Goal: Task Accomplishment & Management: Manage account settings

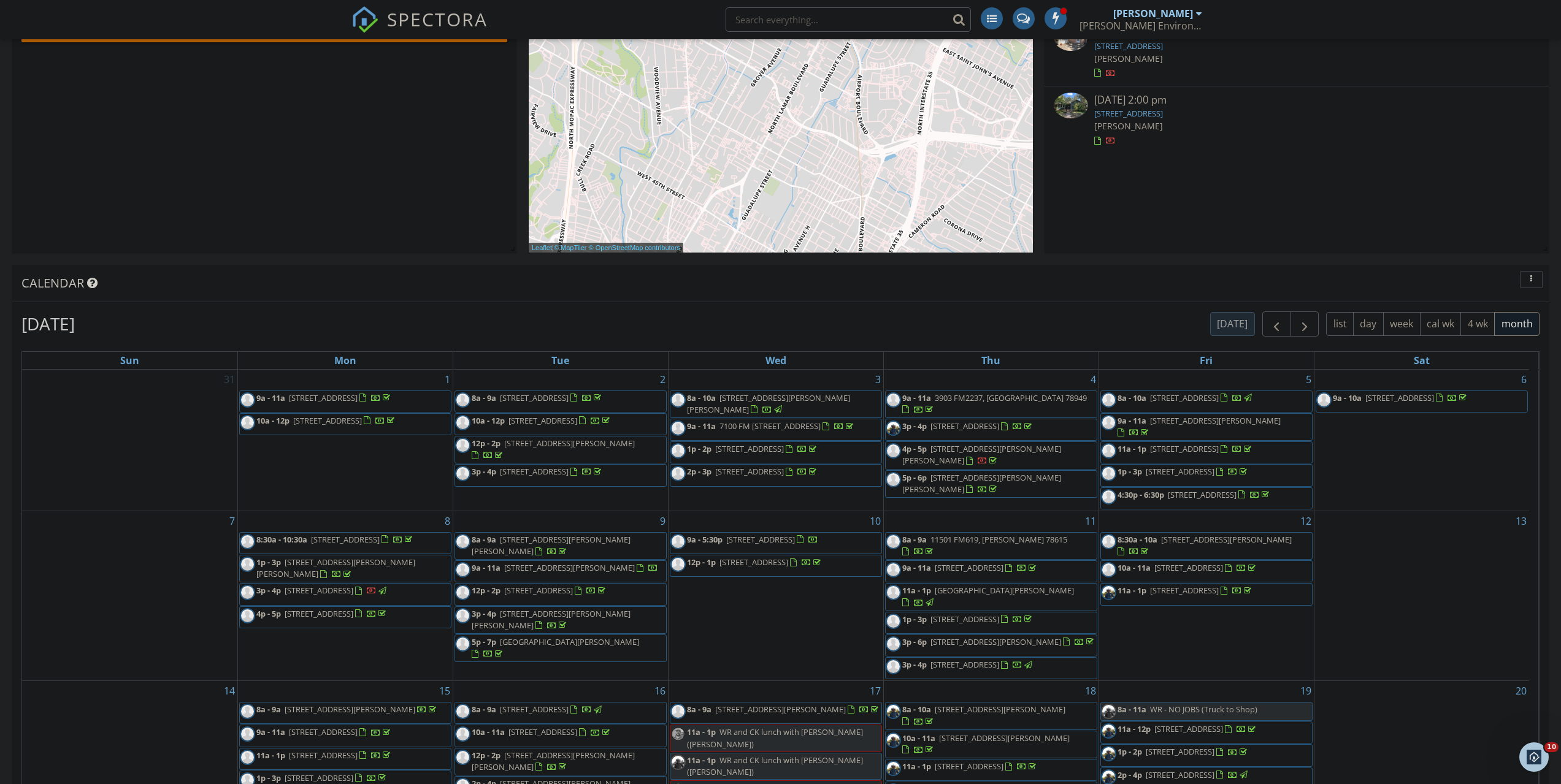
scroll to position [286, 0]
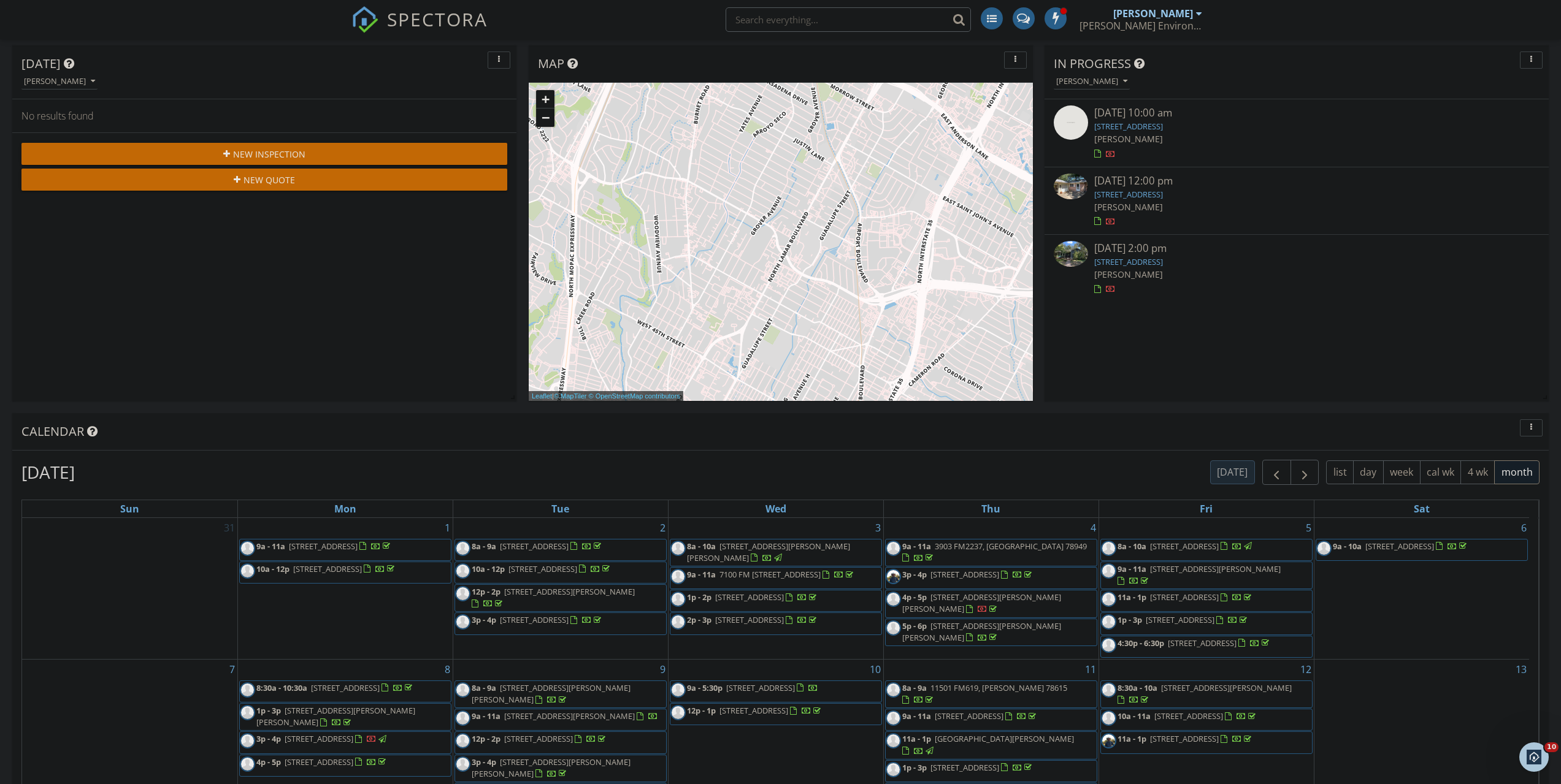
click at [157, 146] on button "New Inspection" at bounding box center [264, 154] width 485 height 22
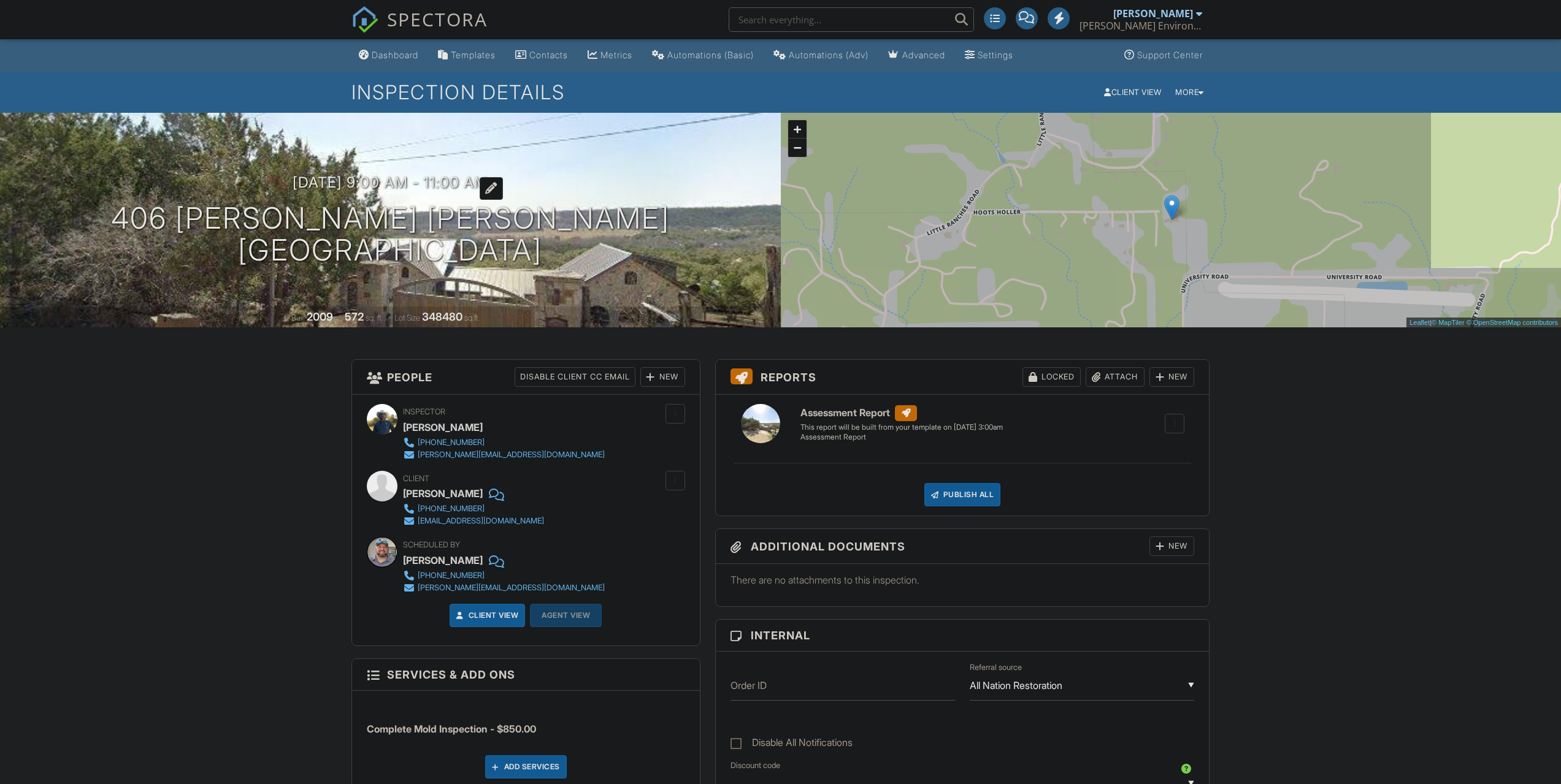
click at [417, 184] on h3 "09/30/2025 9:00 am - 11:00 am" at bounding box center [390, 183] width 195 height 17
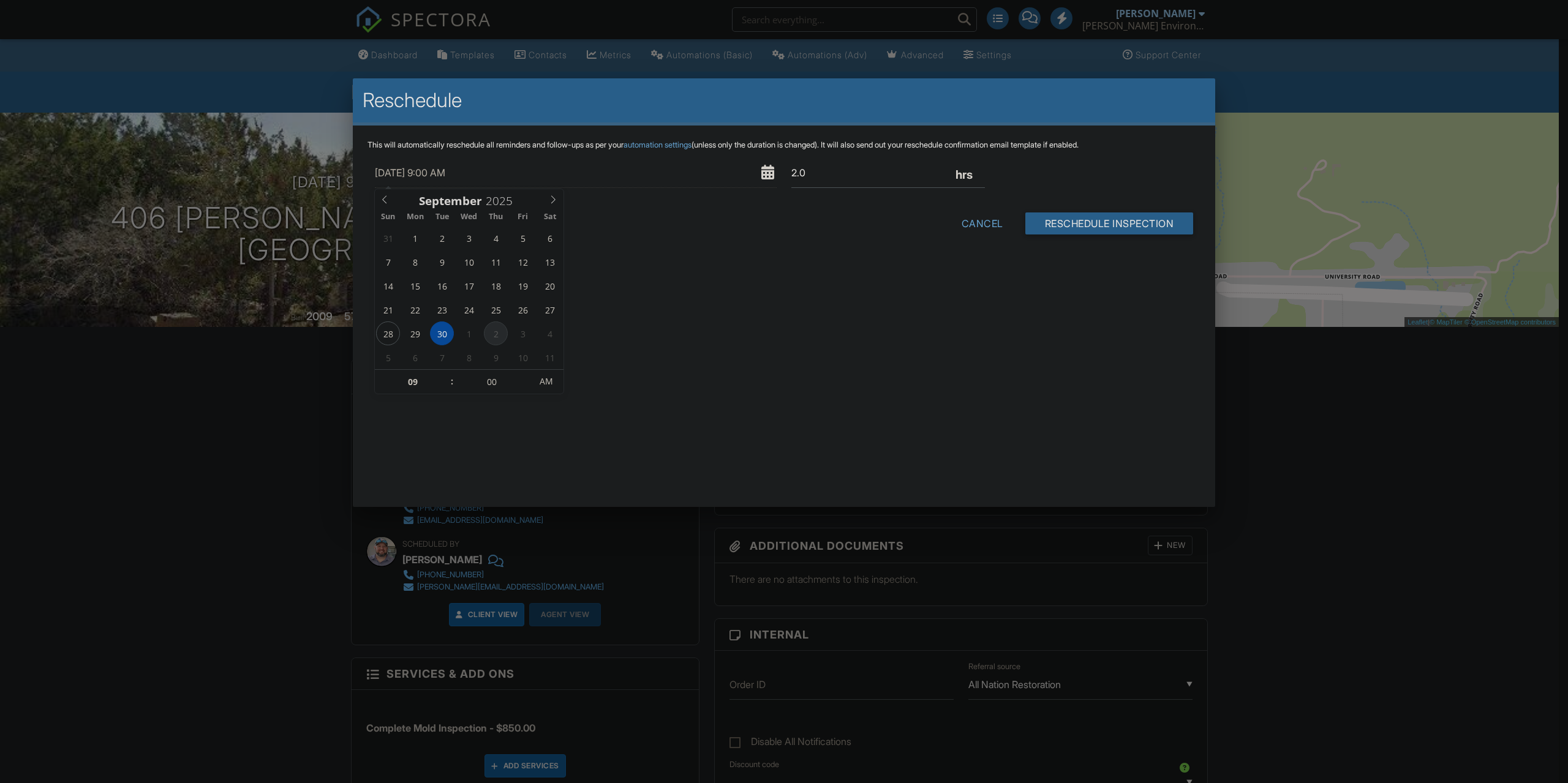
type input "10/02/2025 9:00 AM"
click at [1053, 226] on input "Reschedule Inspection" at bounding box center [1109, 223] width 169 height 22
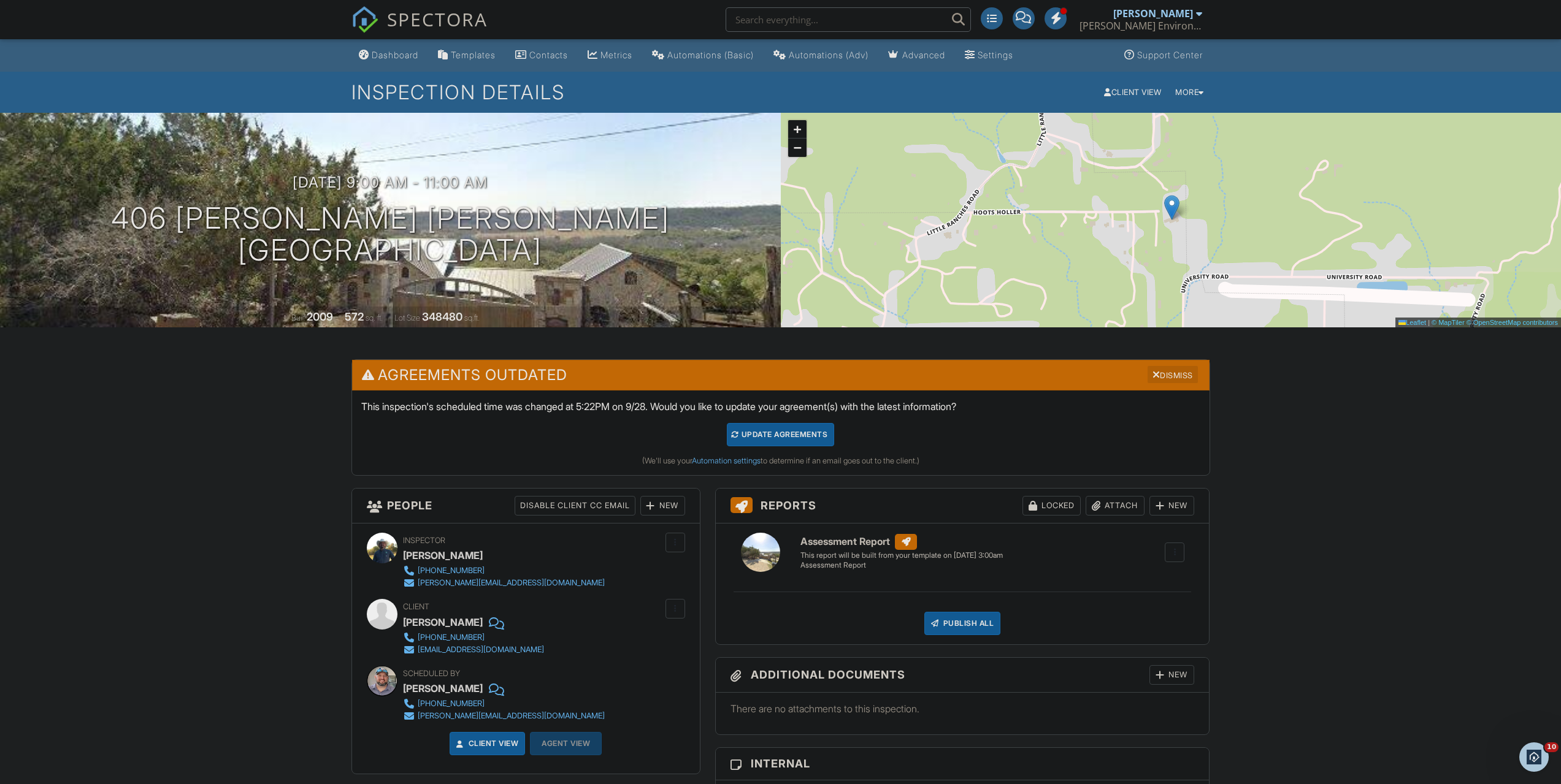
click at [1163, 375] on div "Dismiss" at bounding box center [1173, 374] width 50 height 18
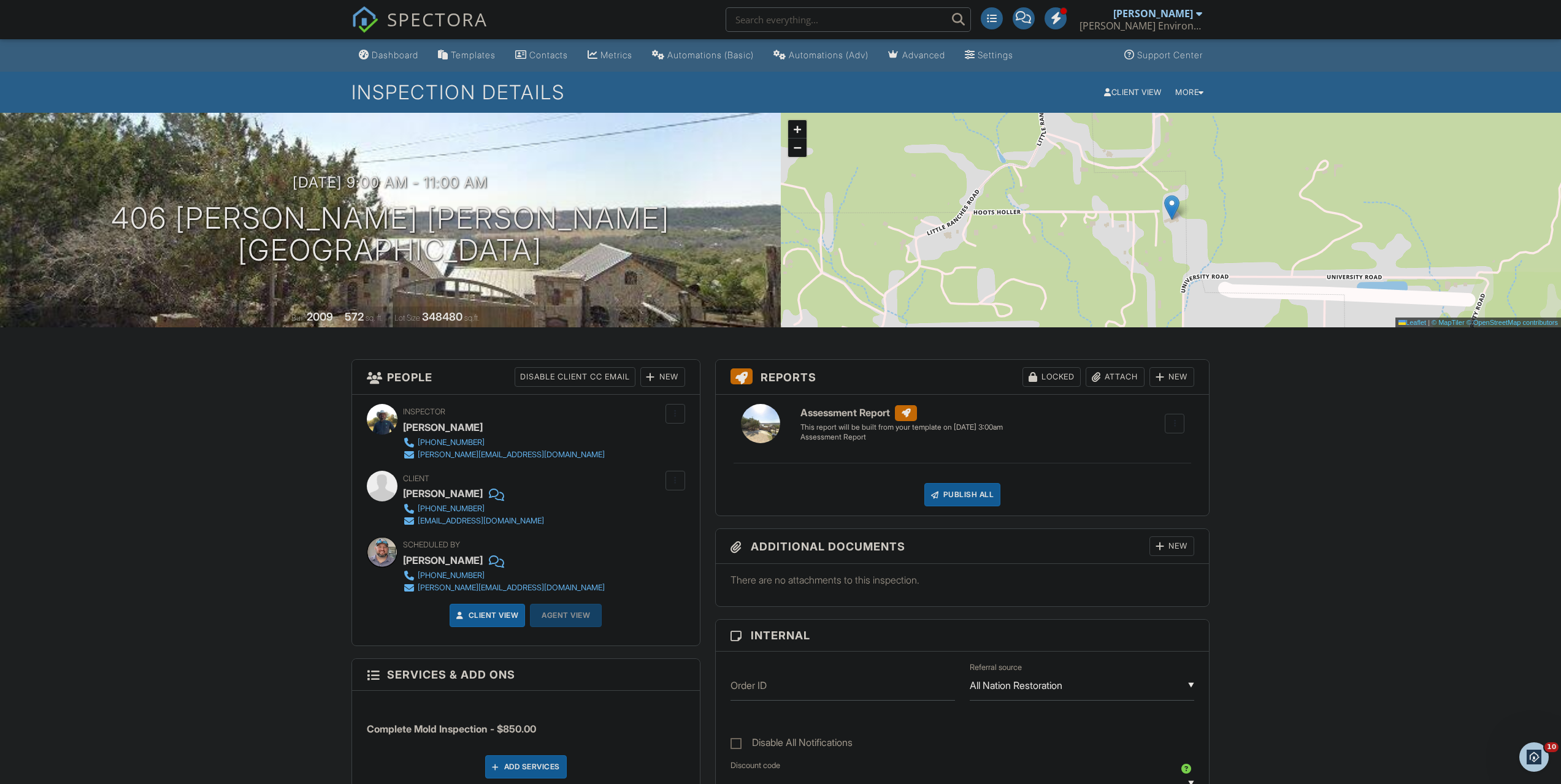
click at [1128, 376] on div "Attach" at bounding box center [1115, 377] width 59 height 20
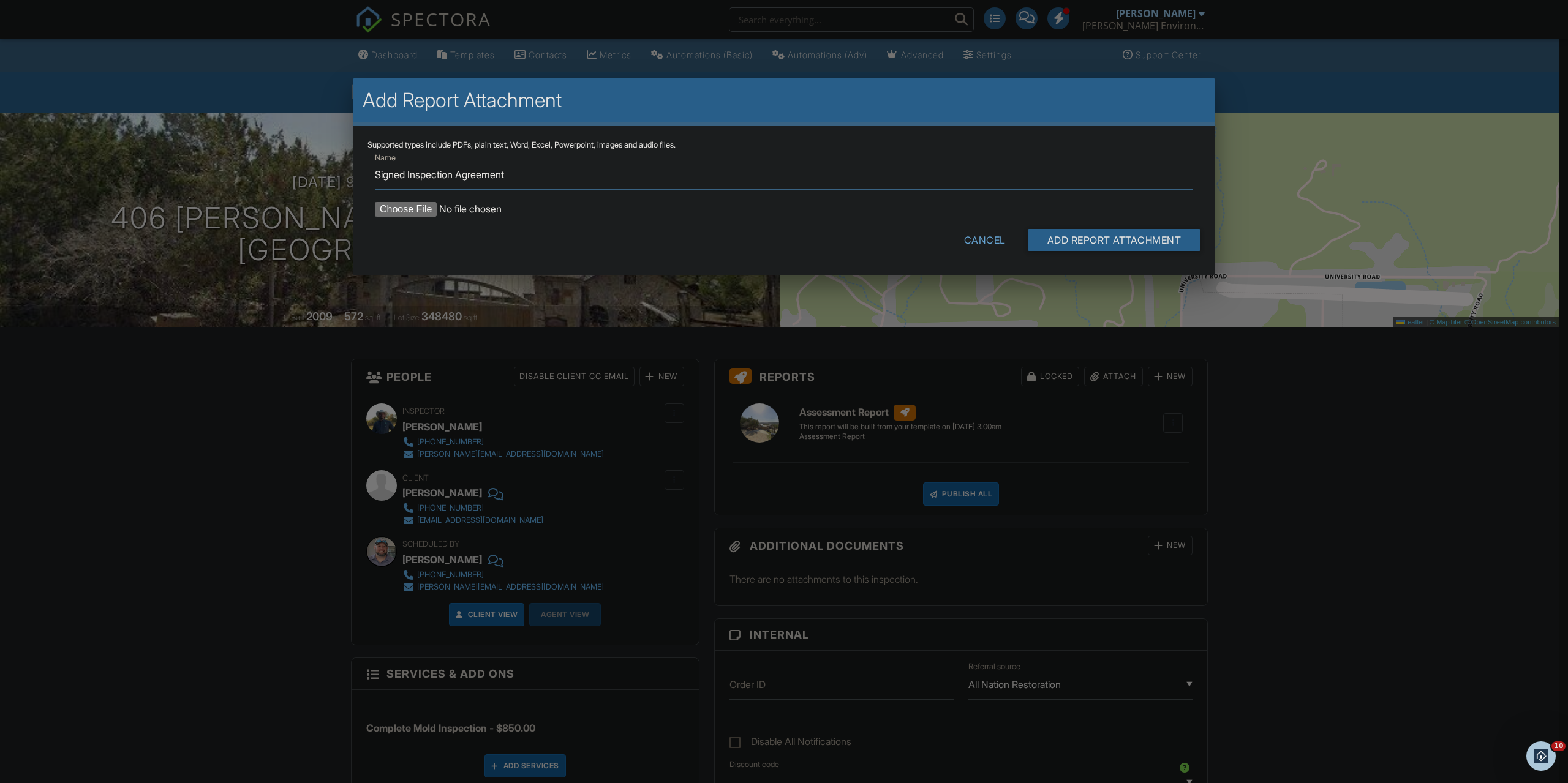
type input "Signed Inspection Agreement"
click at [388, 208] on input "file" at bounding box center [479, 209] width 208 height 14
type input "C:\fakepath\McCullough Signed Agreement.pdf"
click at [1089, 239] on input "Add Report Attachment" at bounding box center [1114, 240] width 173 height 22
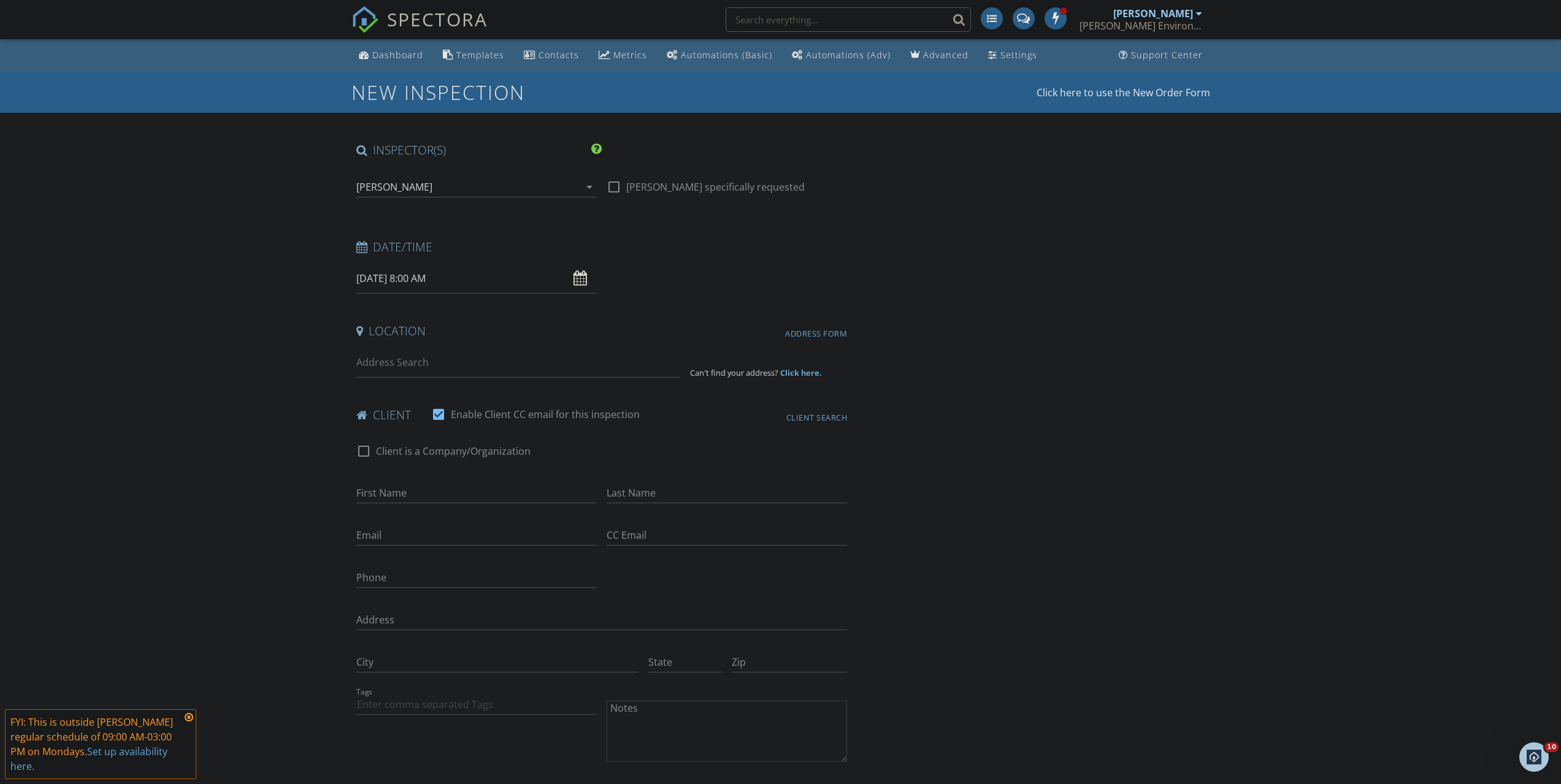
click at [545, 277] on input "[DATE] 8:00 AM" at bounding box center [476, 278] width 241 height 30
type input "[DATE] 8:00 AM"
click at [461, 368] on input at bounding box center [518, 362] width 324 height 30
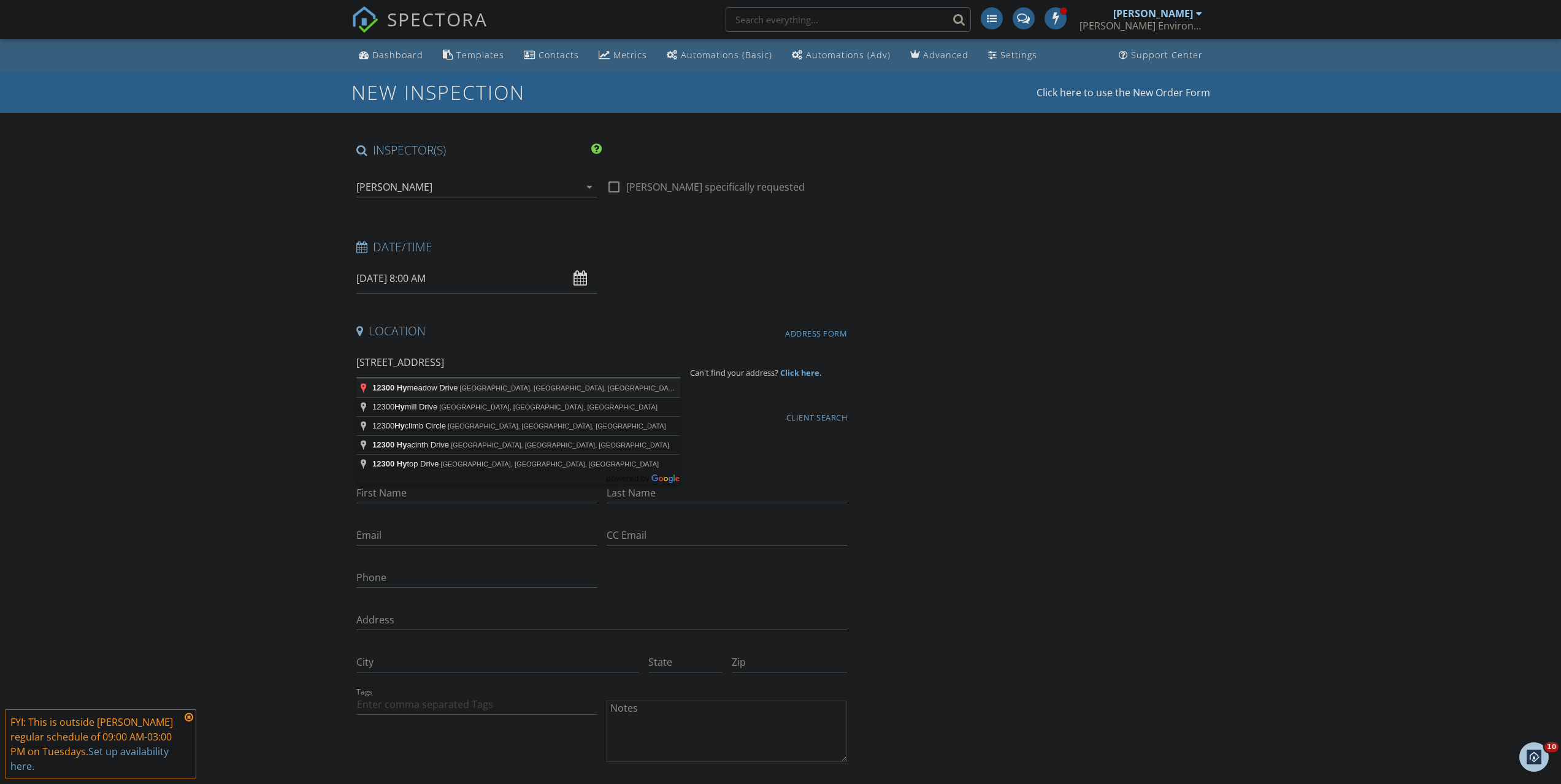
type input "12300 Hymeadow Drive, Austin, TX, USA"
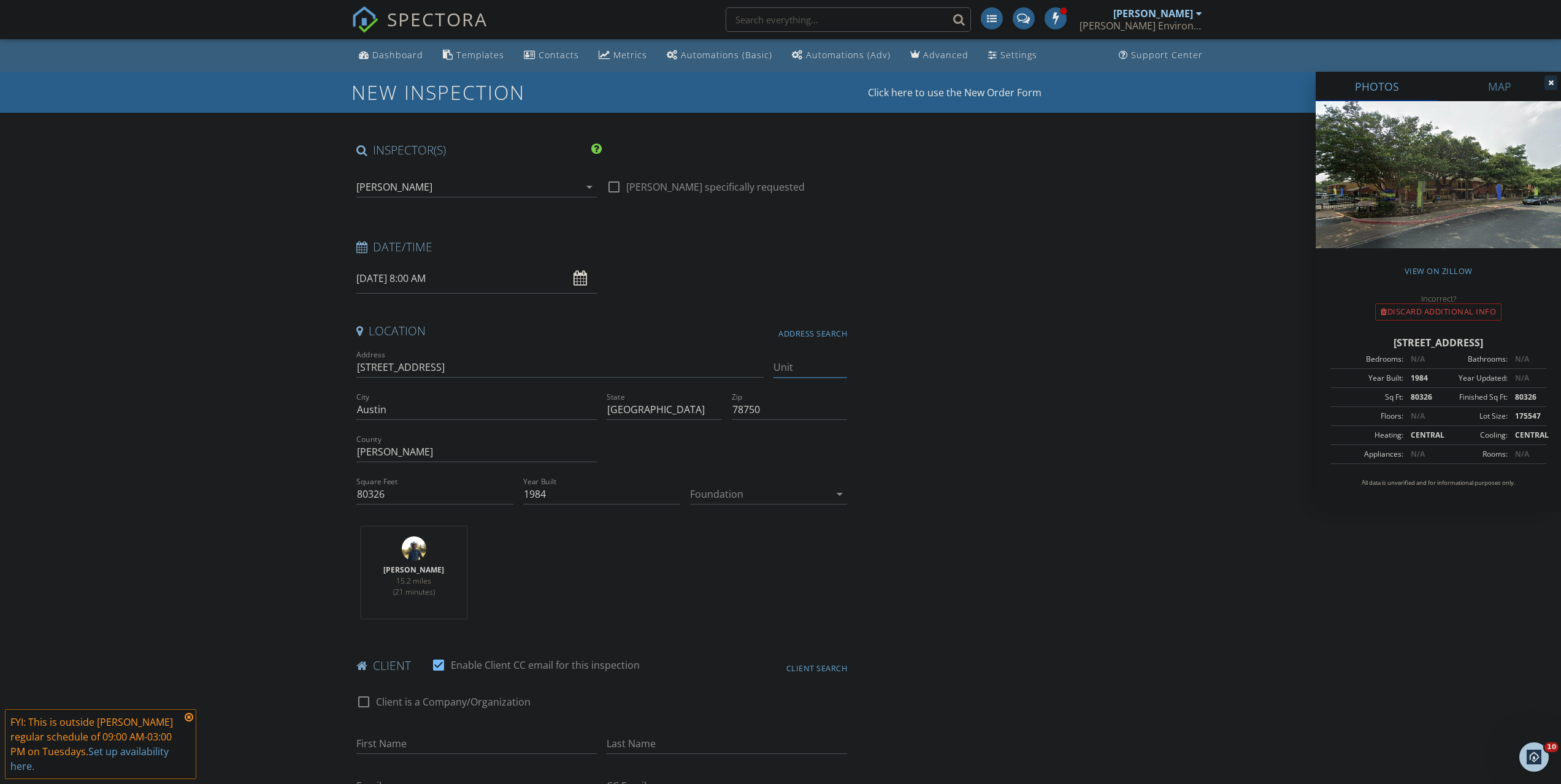
click at [820, 361] on input "Unit" at bounding box center [810, 368] width 73 height 20
type input "609"
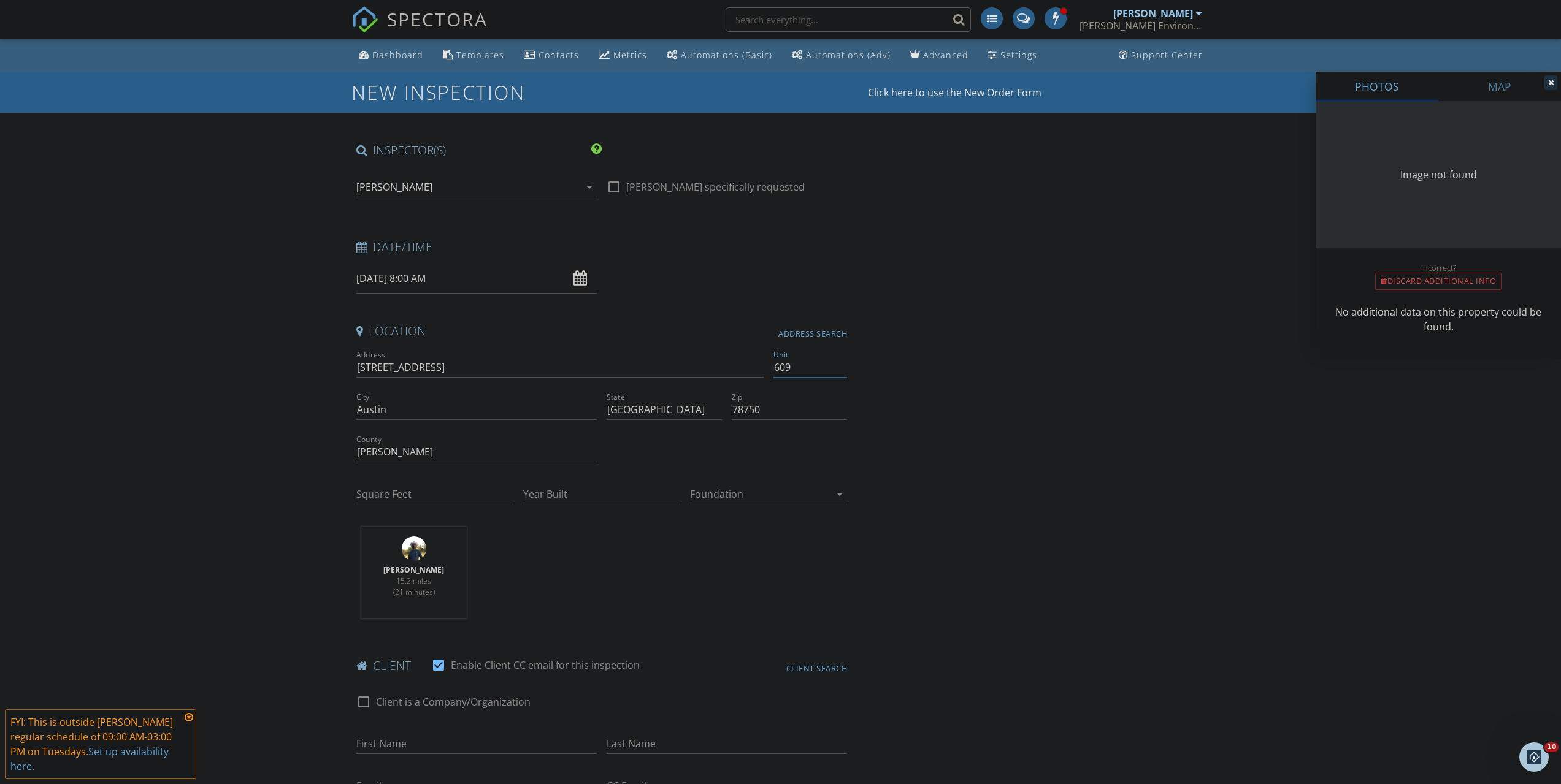
type input "80326"
type input "1984"
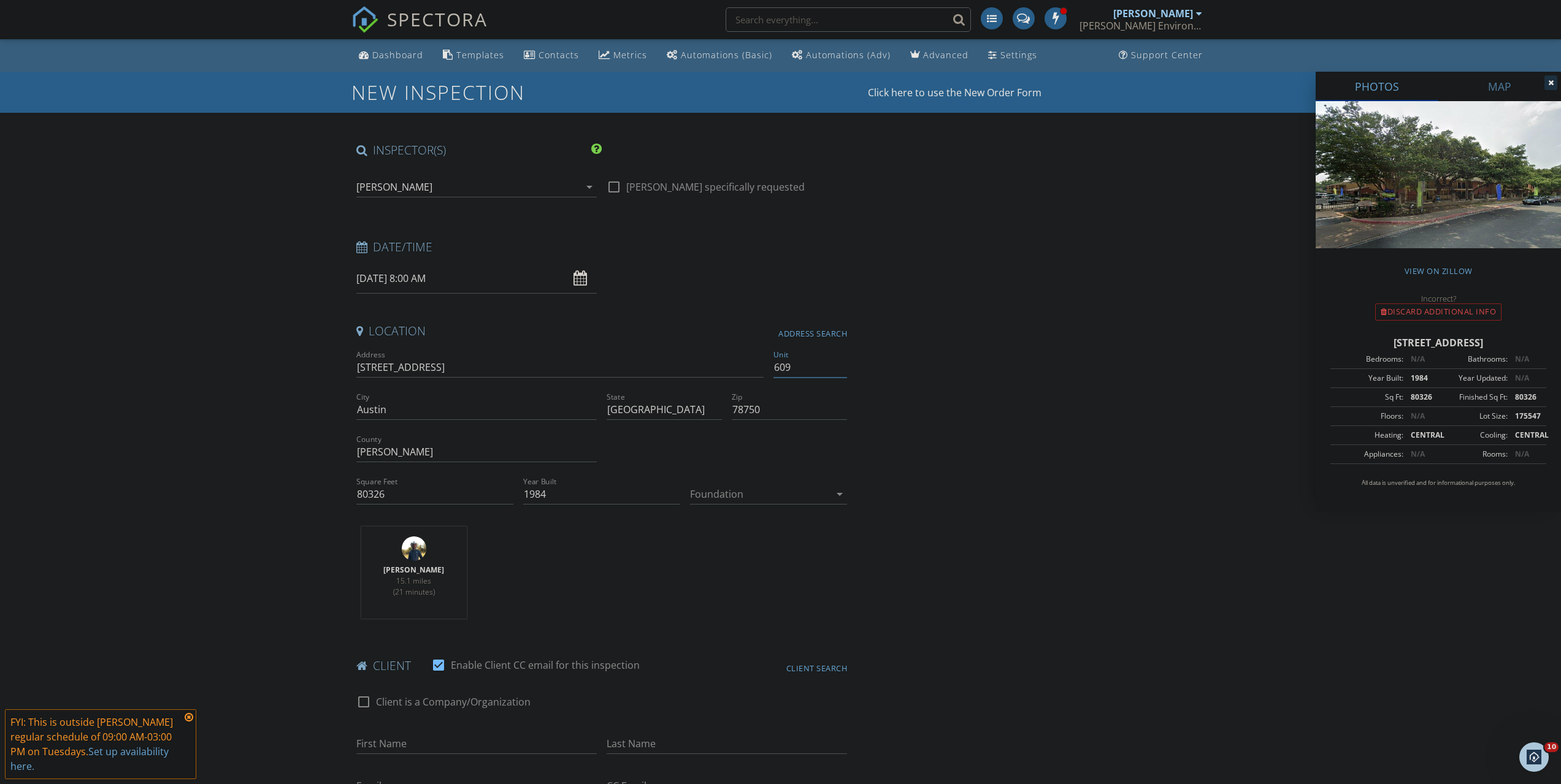
type input "609"
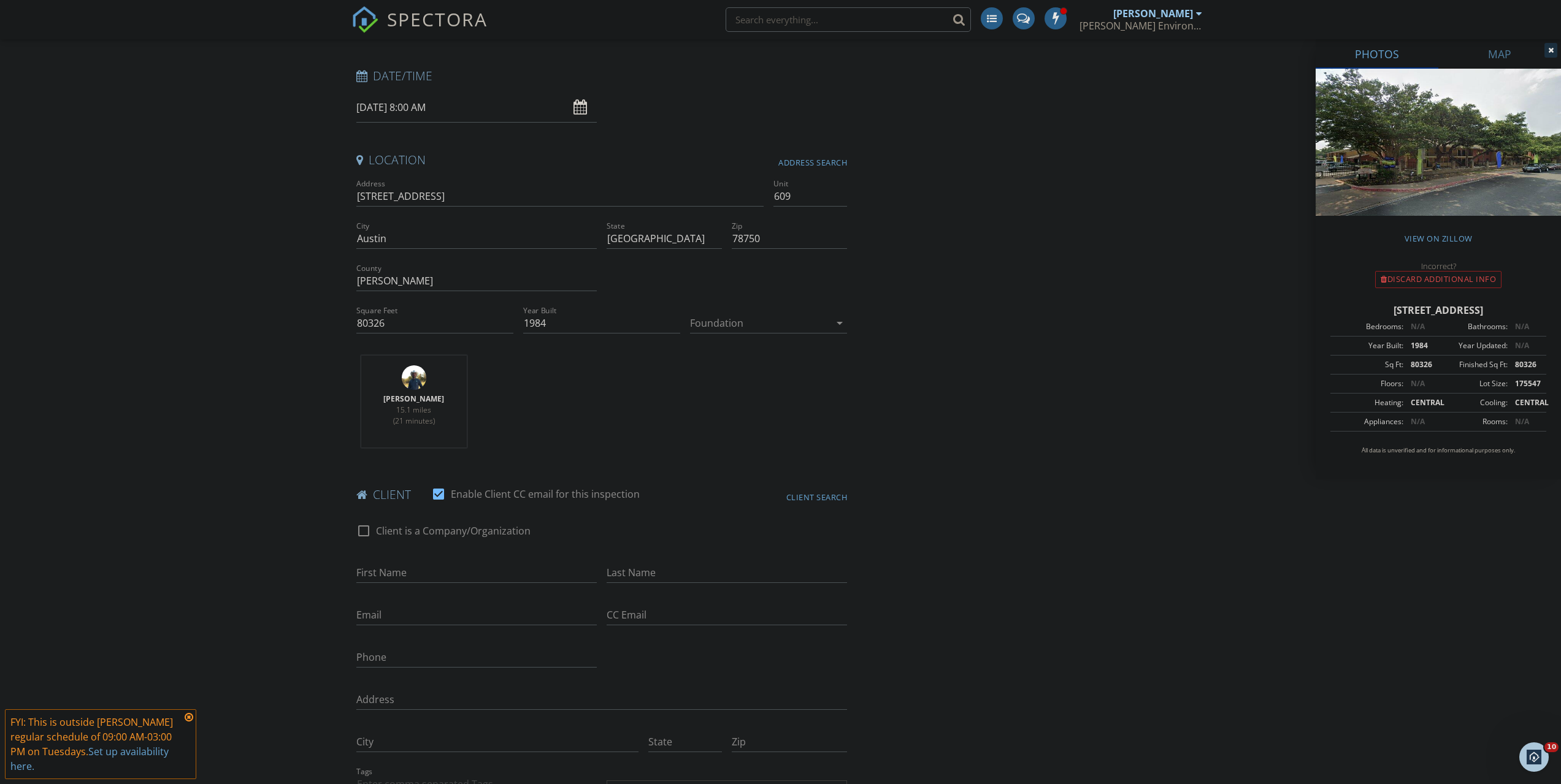
scroll to position [184, 0]
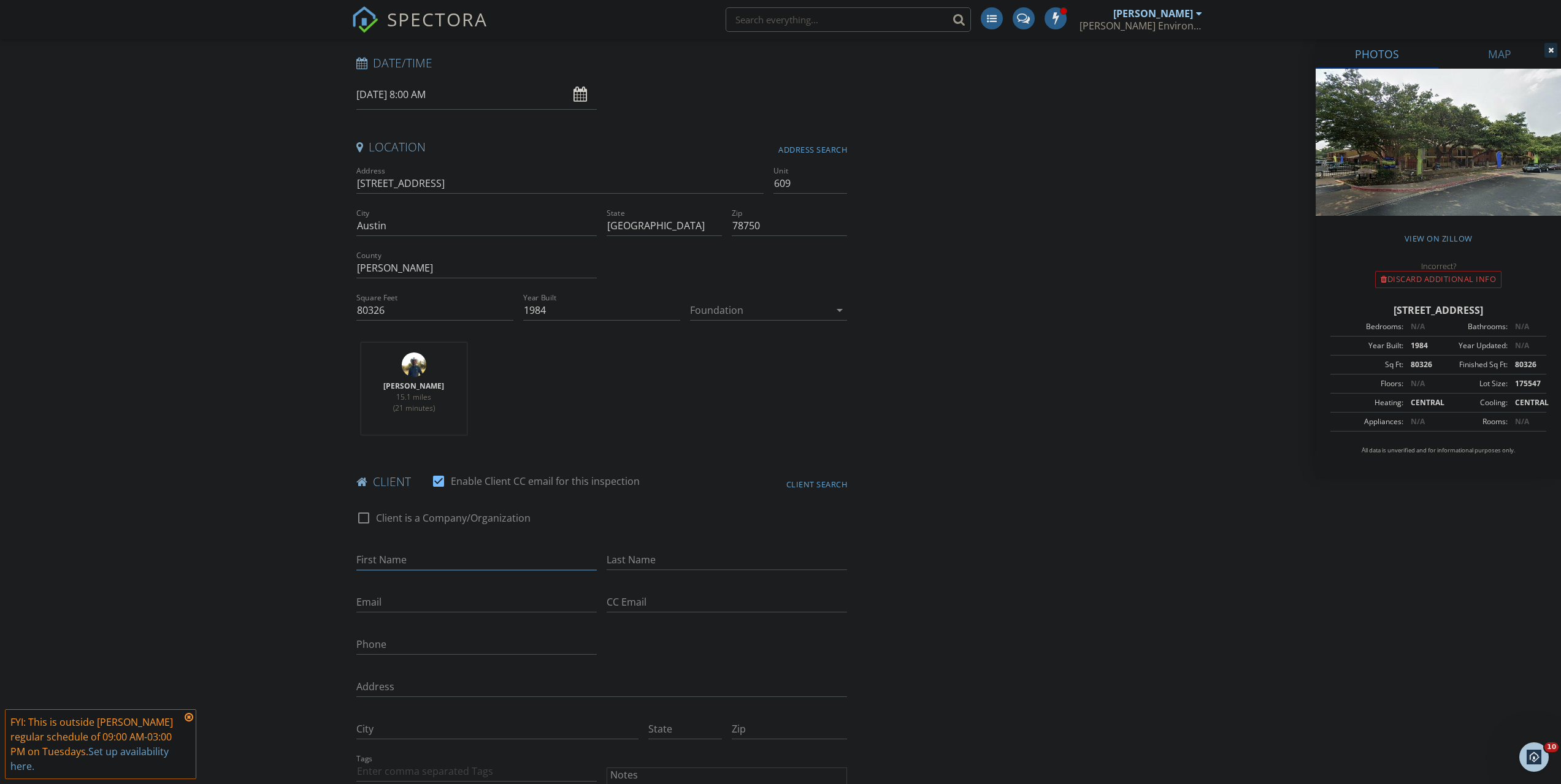
click at [418, 550] on input "First Name" at bounding box center [476, 560] width 241 height 20
type input "Jaiden"
type input "Walls"
type input "[EMAIL_ADDRESS][DOMAIN_NAME]"
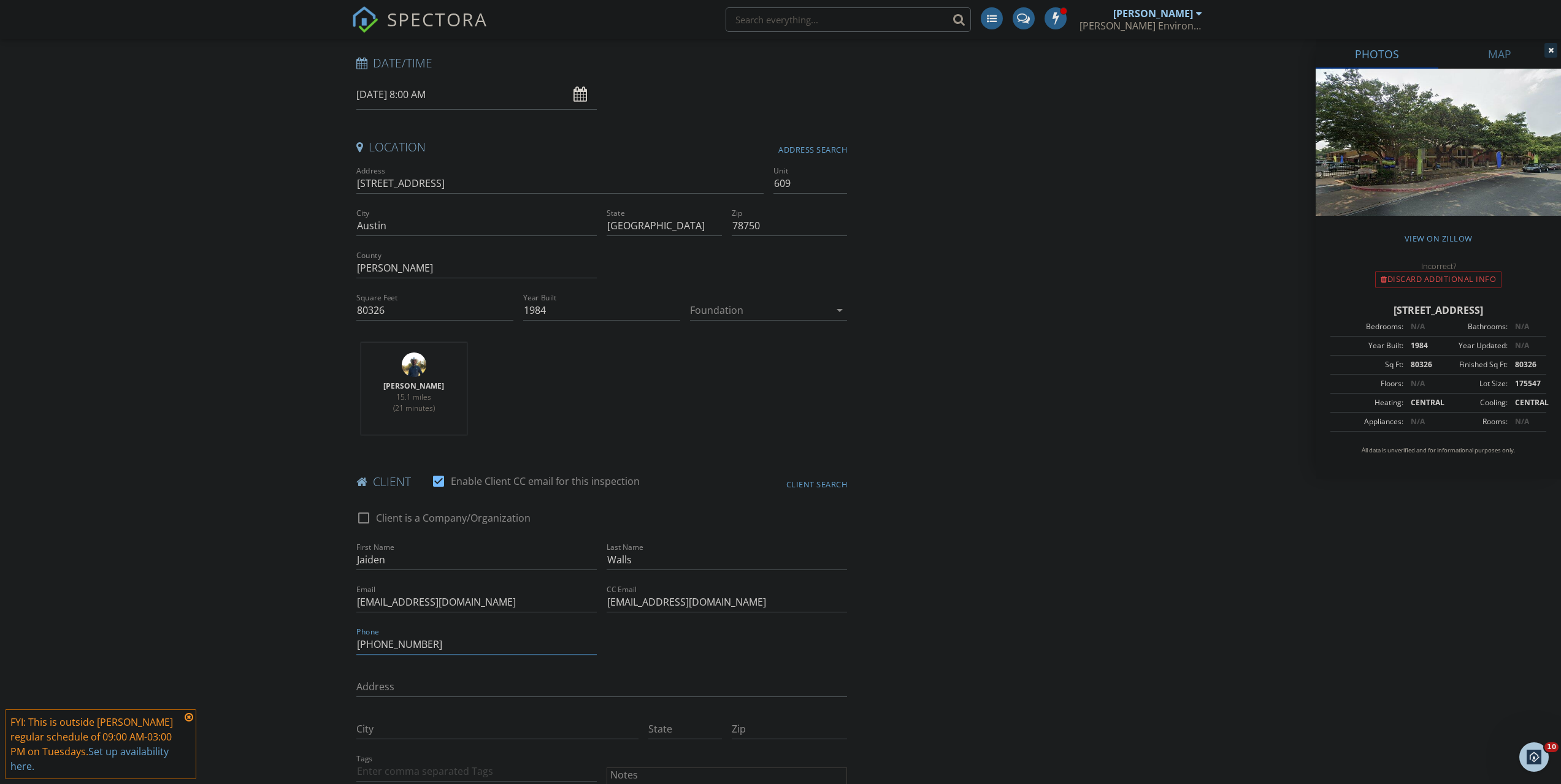
type input "[PHONE_NUMBER]"
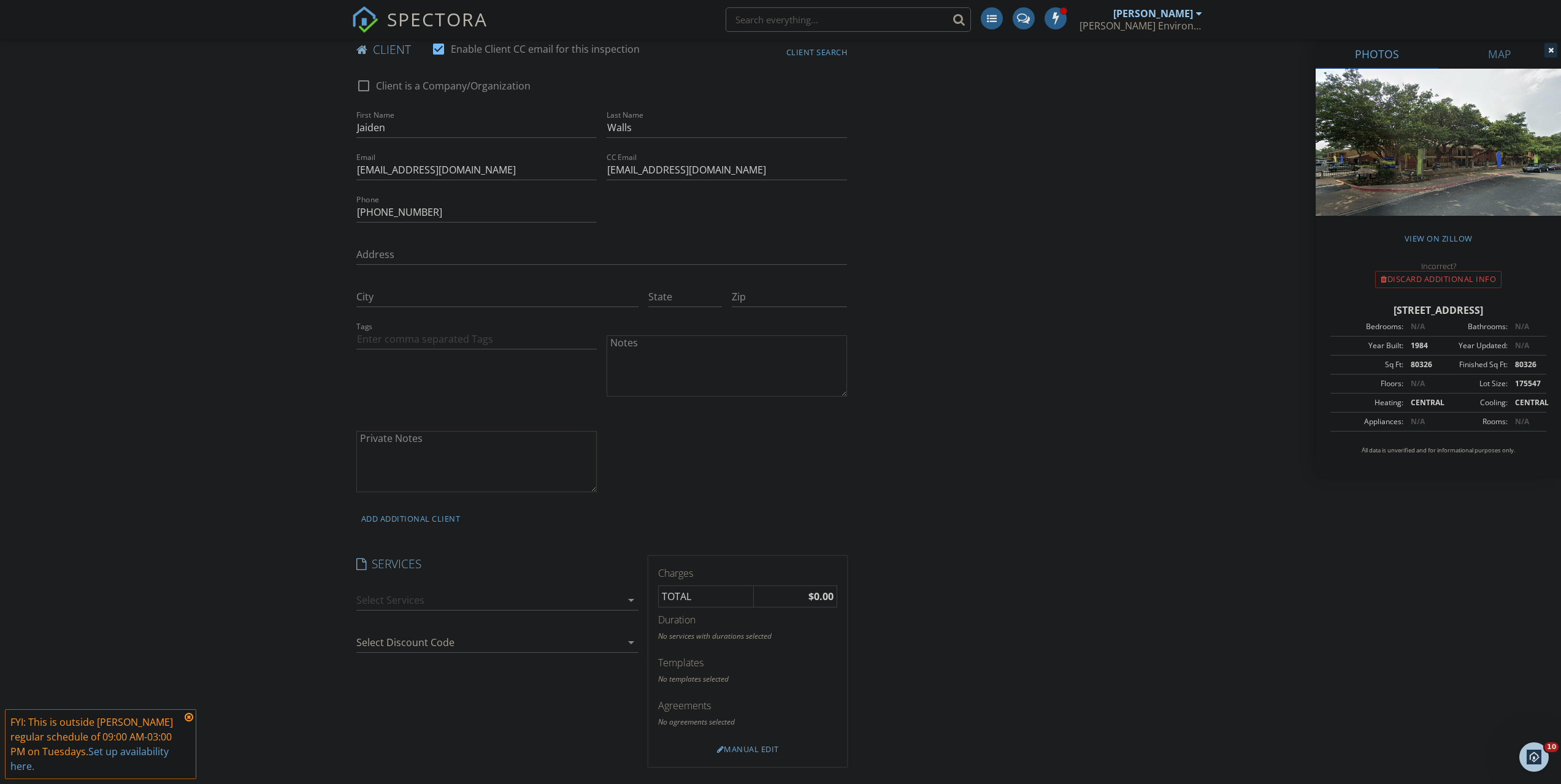
scroll to position [675, 0]
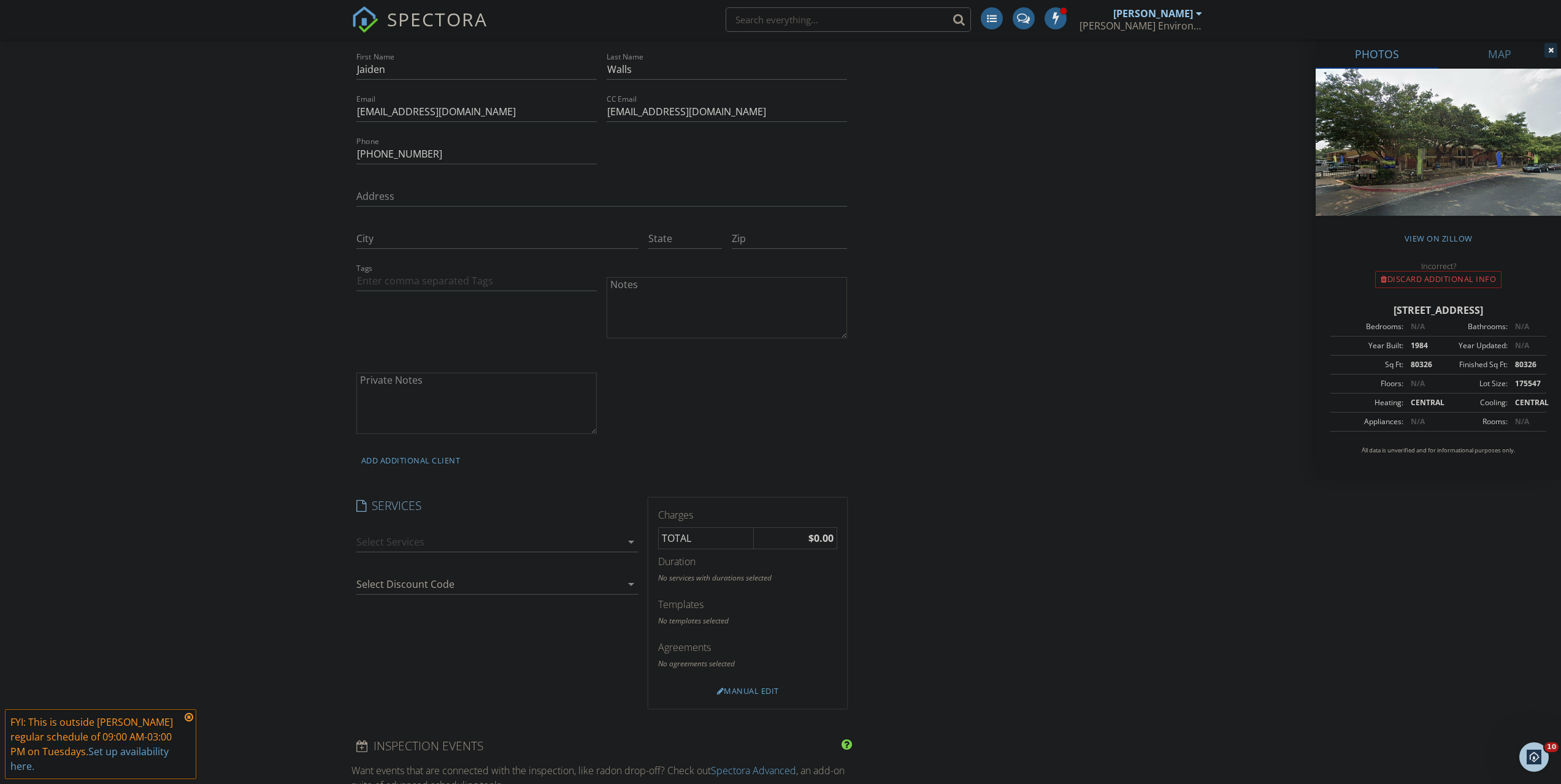
click at [422, 549] on div at bounding box center [488, 542] width 265 height 20
click at [422, 549] on div "Limited Mold Inspection" at bounding box center [447, 546] width 111 height 15
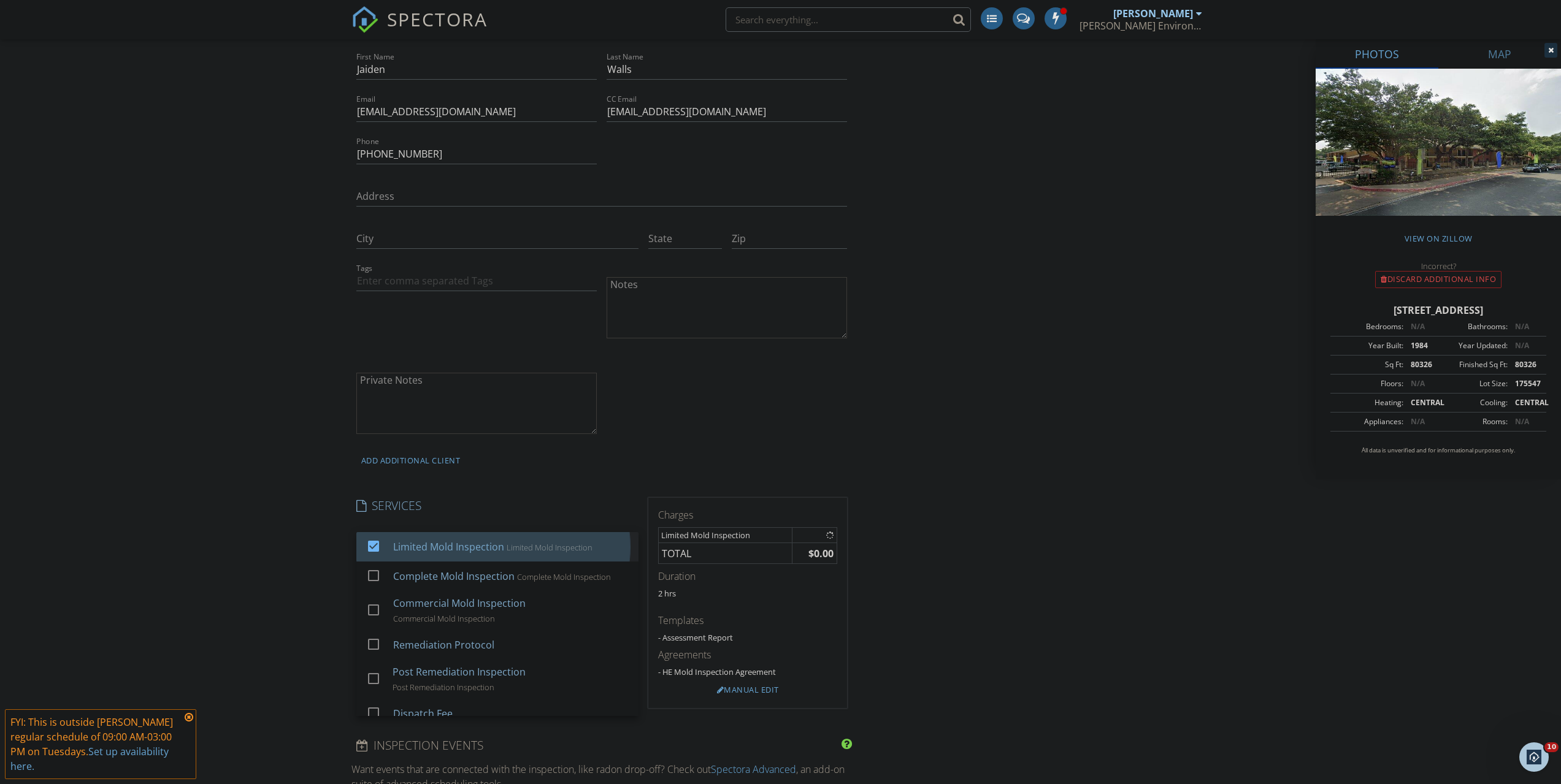
click at [276, 552] on div "New Inspection Click here to use the New Order Form INSPECTOR(S) check_box Will…" at bounding box center [780, 624] width 1561 height 2454
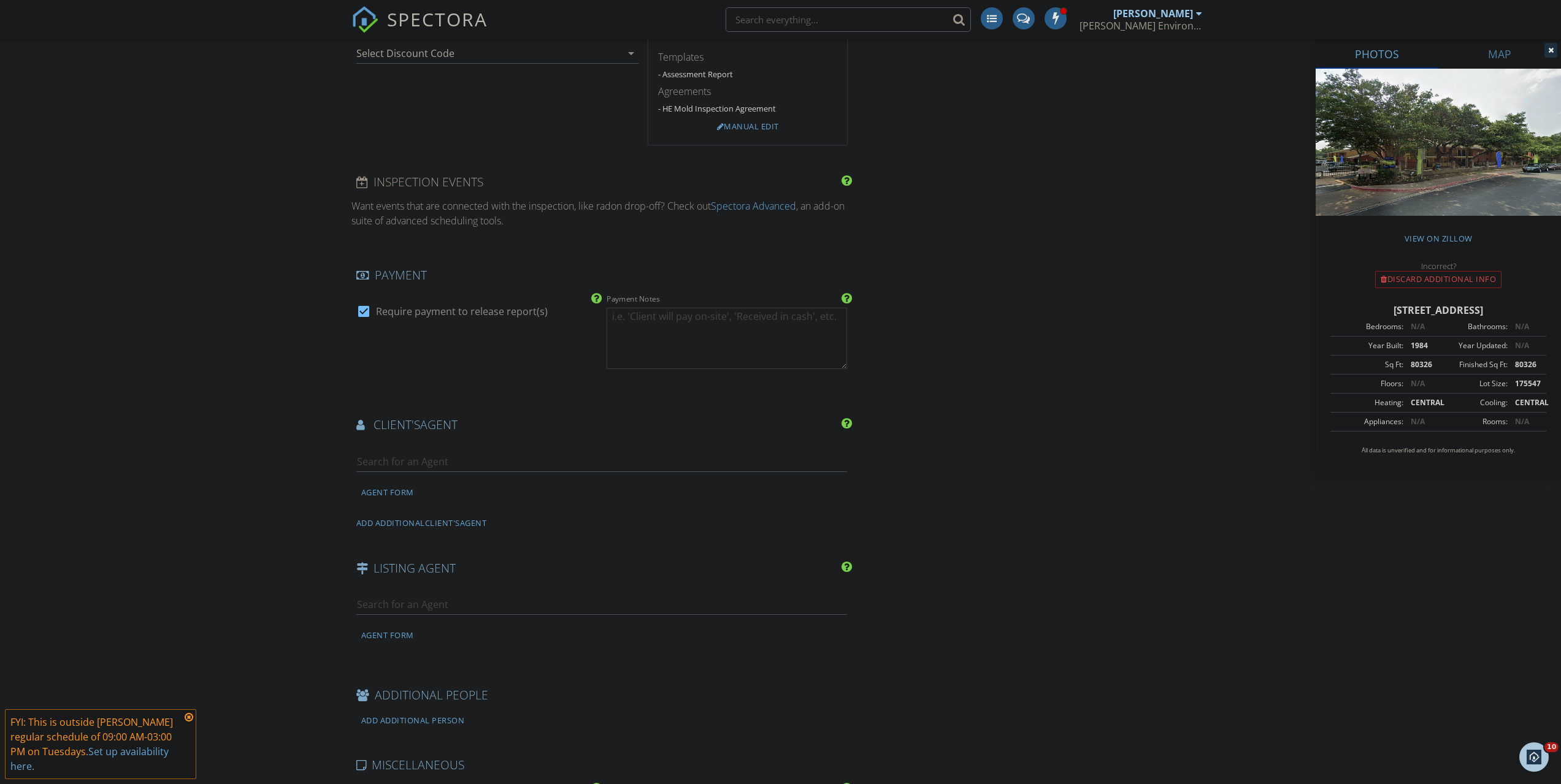
scroll to position [1752, 0]
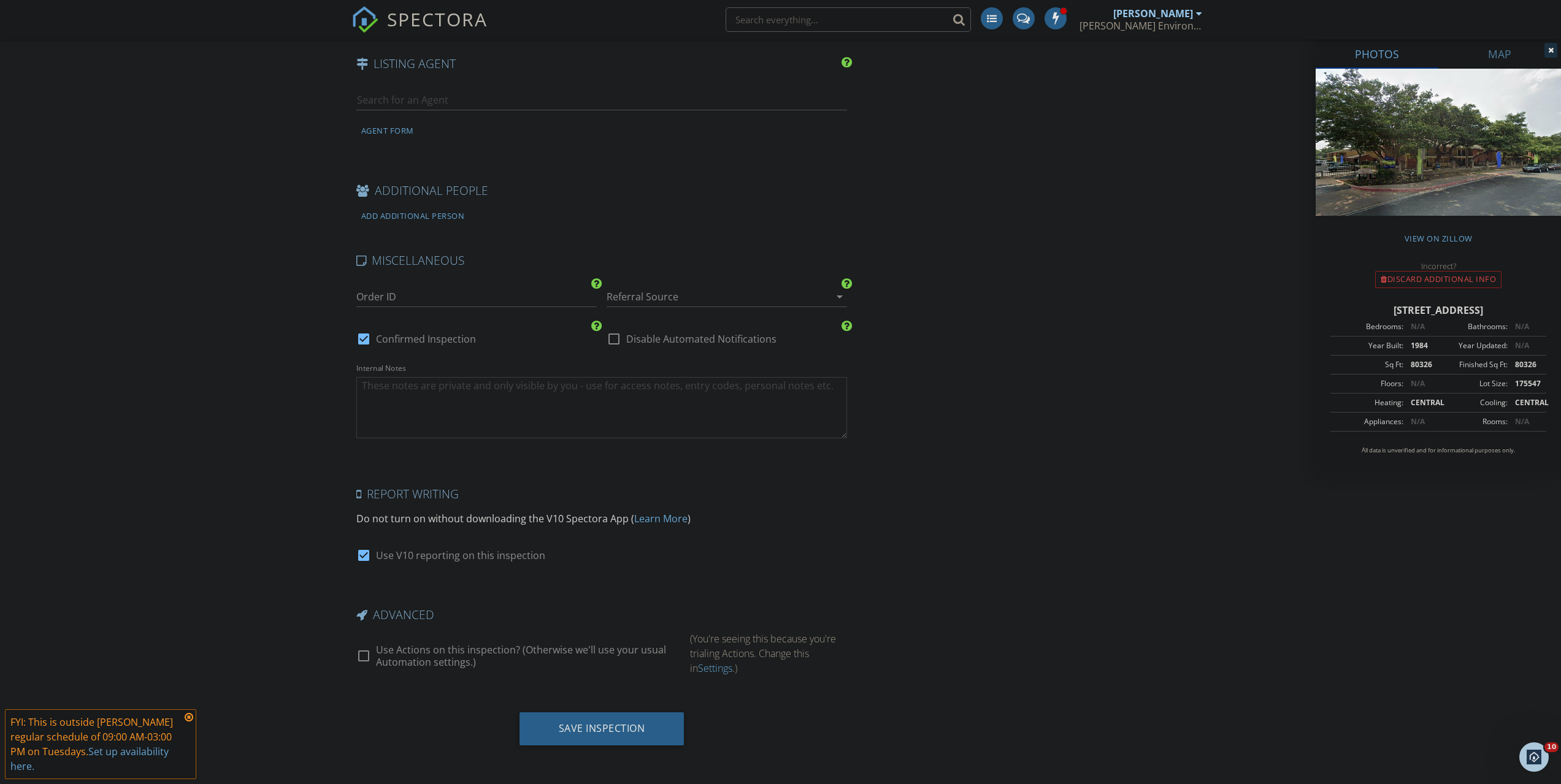
click at [678, 299] on div at bounding box center [709, 296] width 206 height 20
click at [657, 333] on div "Google" at bounding box center [726, 323] width 221 height 30
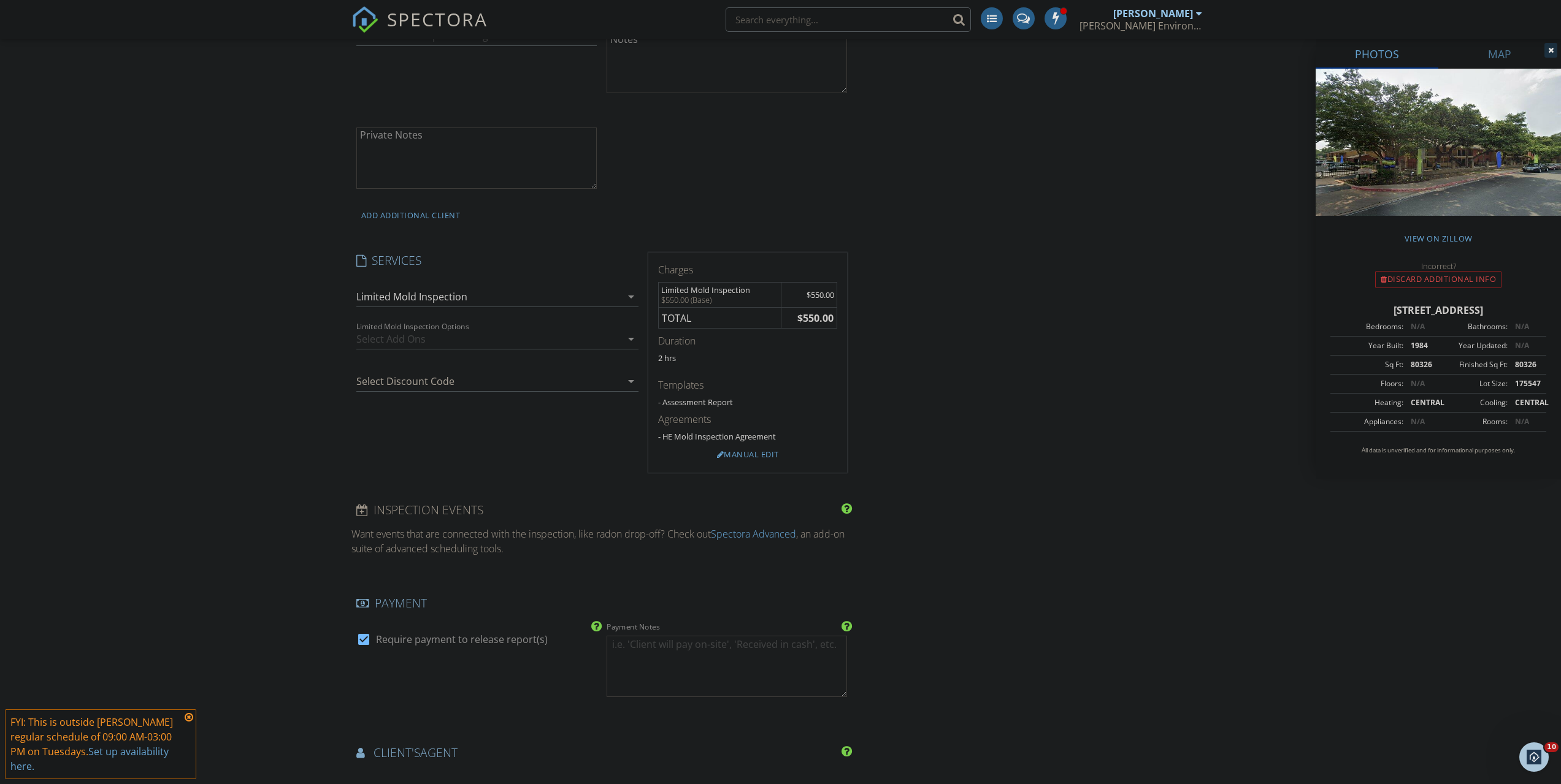
scroll to position [1752, 0]
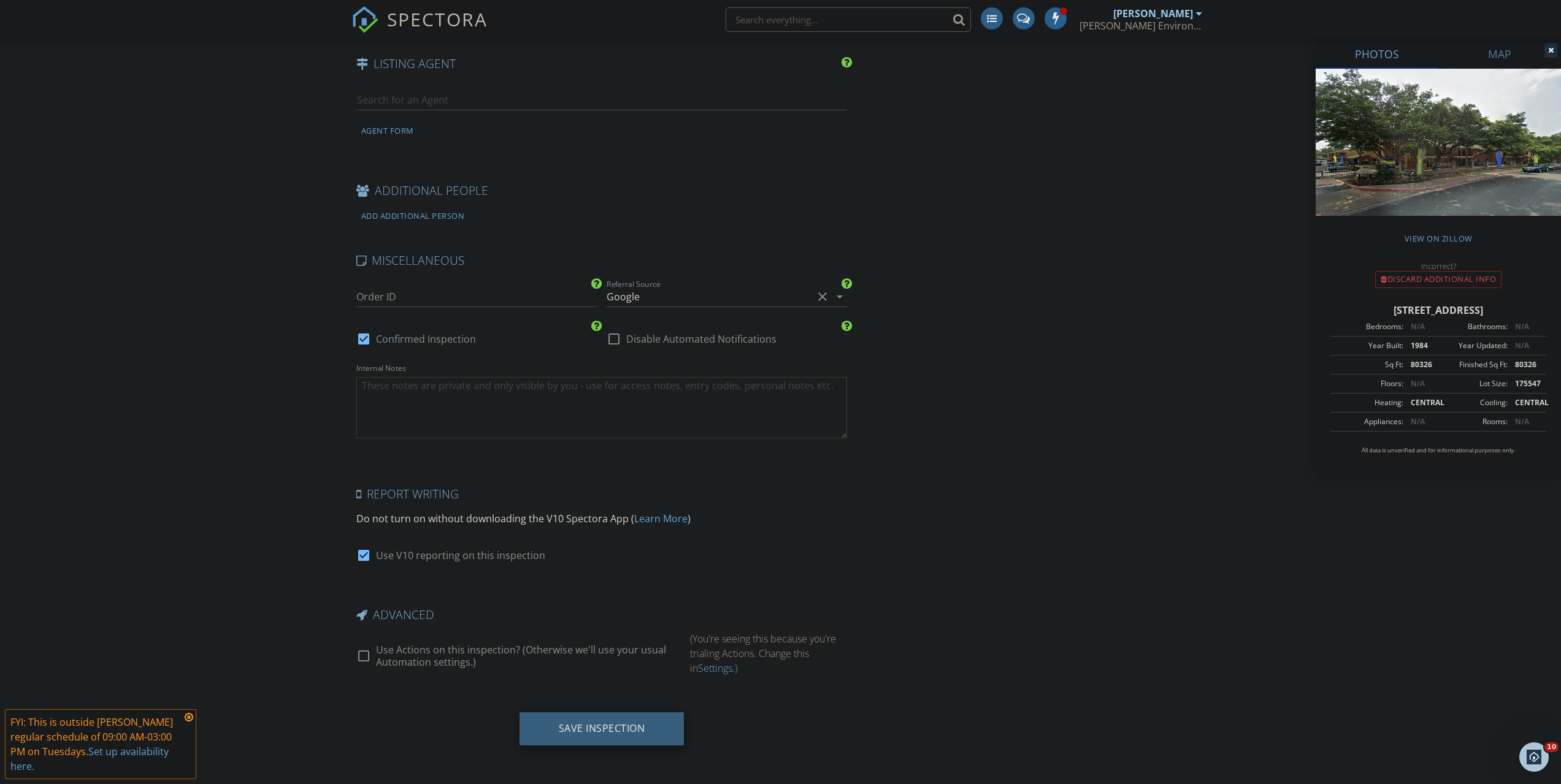
click at [630, 730] on div "Save Inspection" at bounding box center [602, 728] width 86 height 12
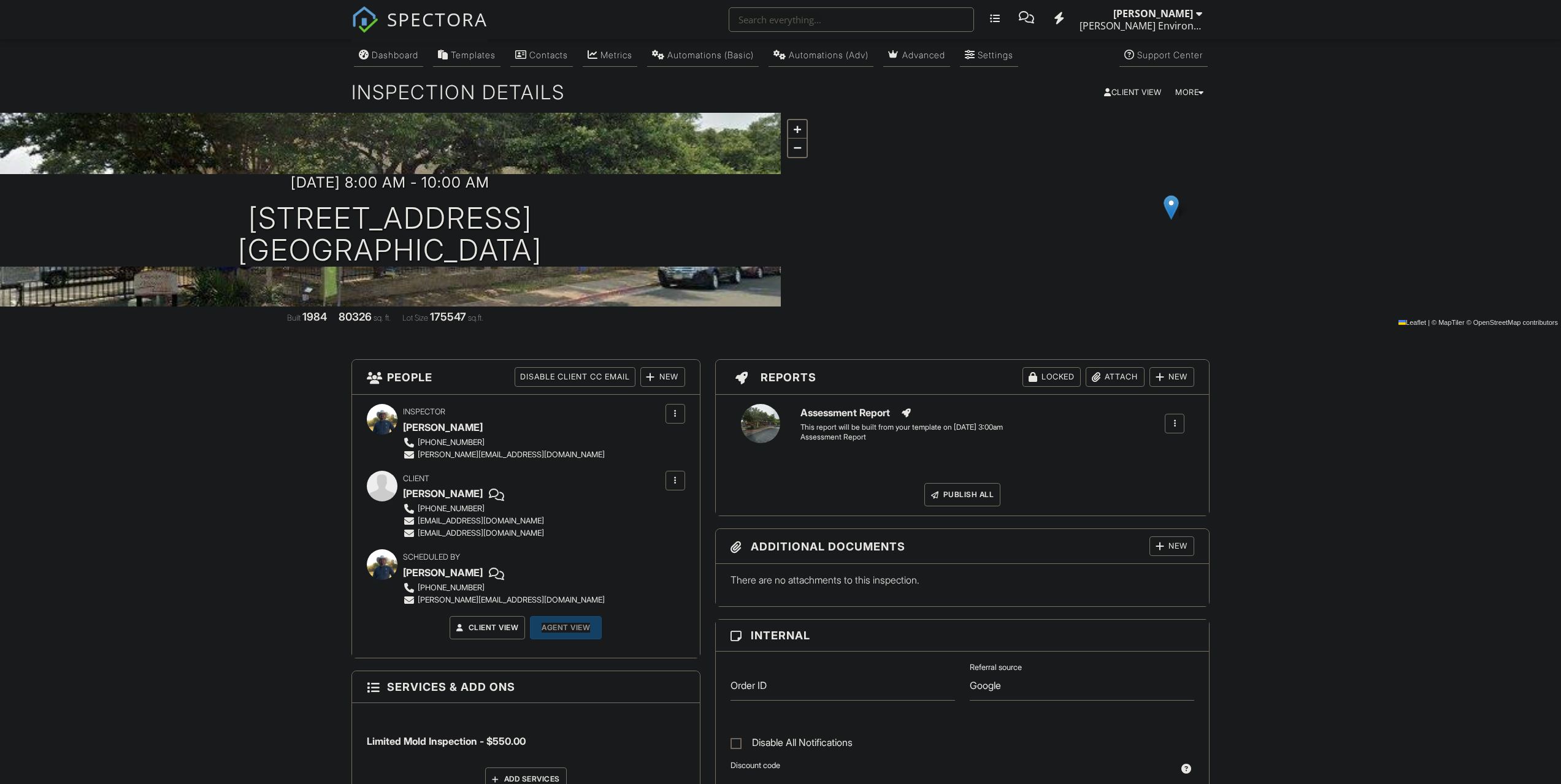
click at [541, 767] on div "Add Services" at bounding box center [526, 779] width 82 height 23
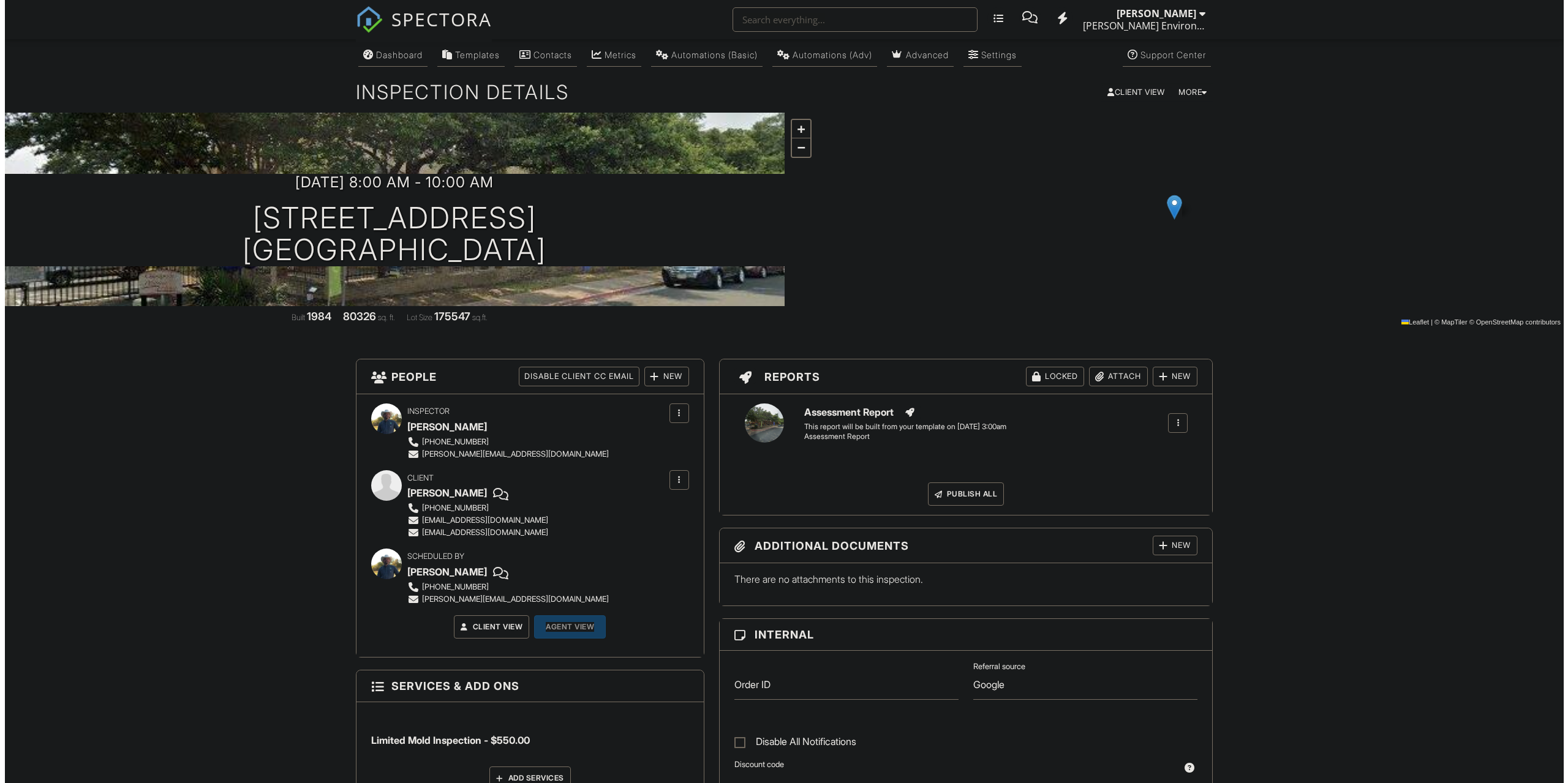
scroll to position [306, 0]
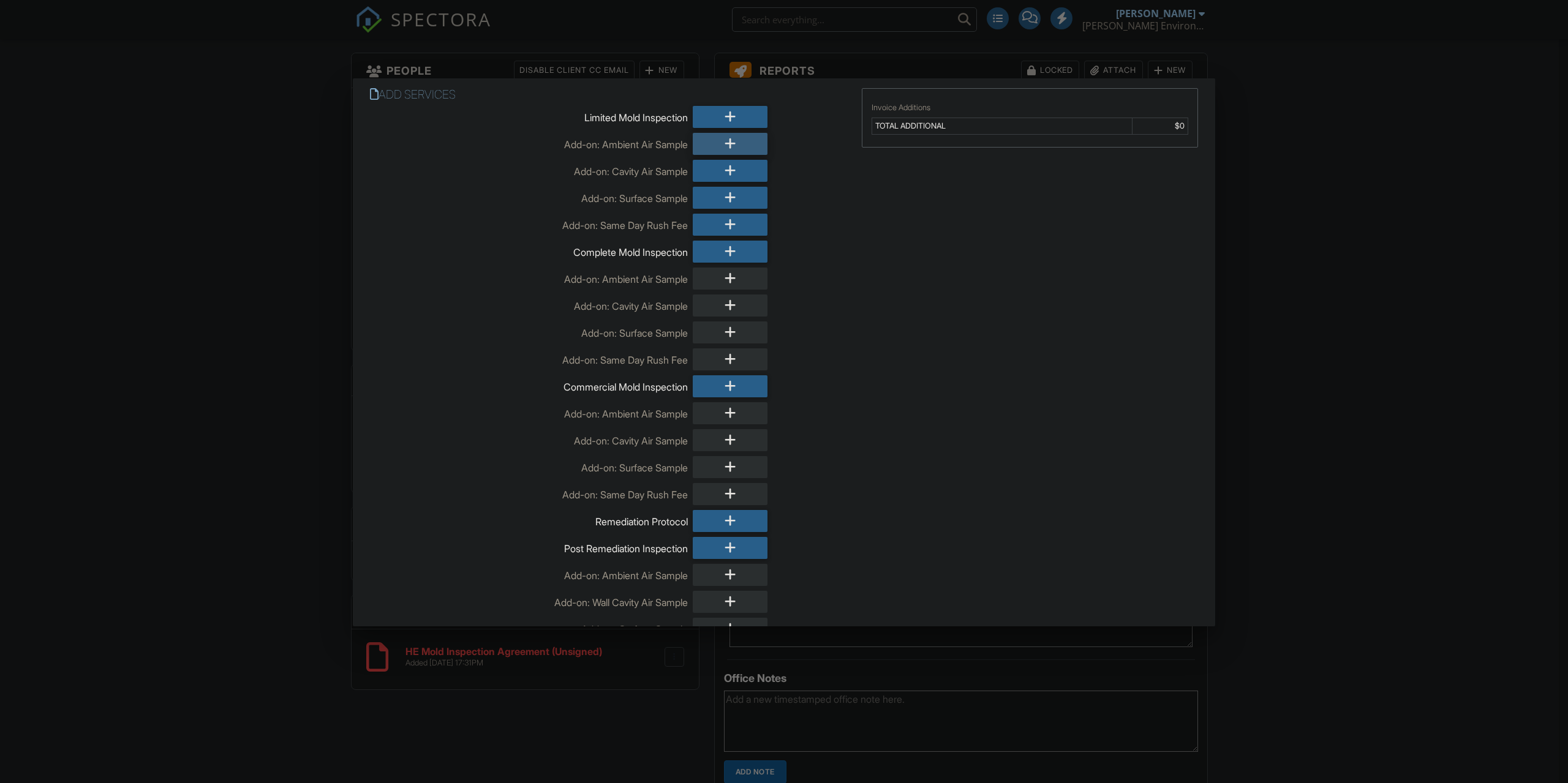
click at [740, 144] on div at bounding box center [730, 143] width 75 height 22
click at [733, 203] on div at bounding box center [730, 198] width 75 height 22
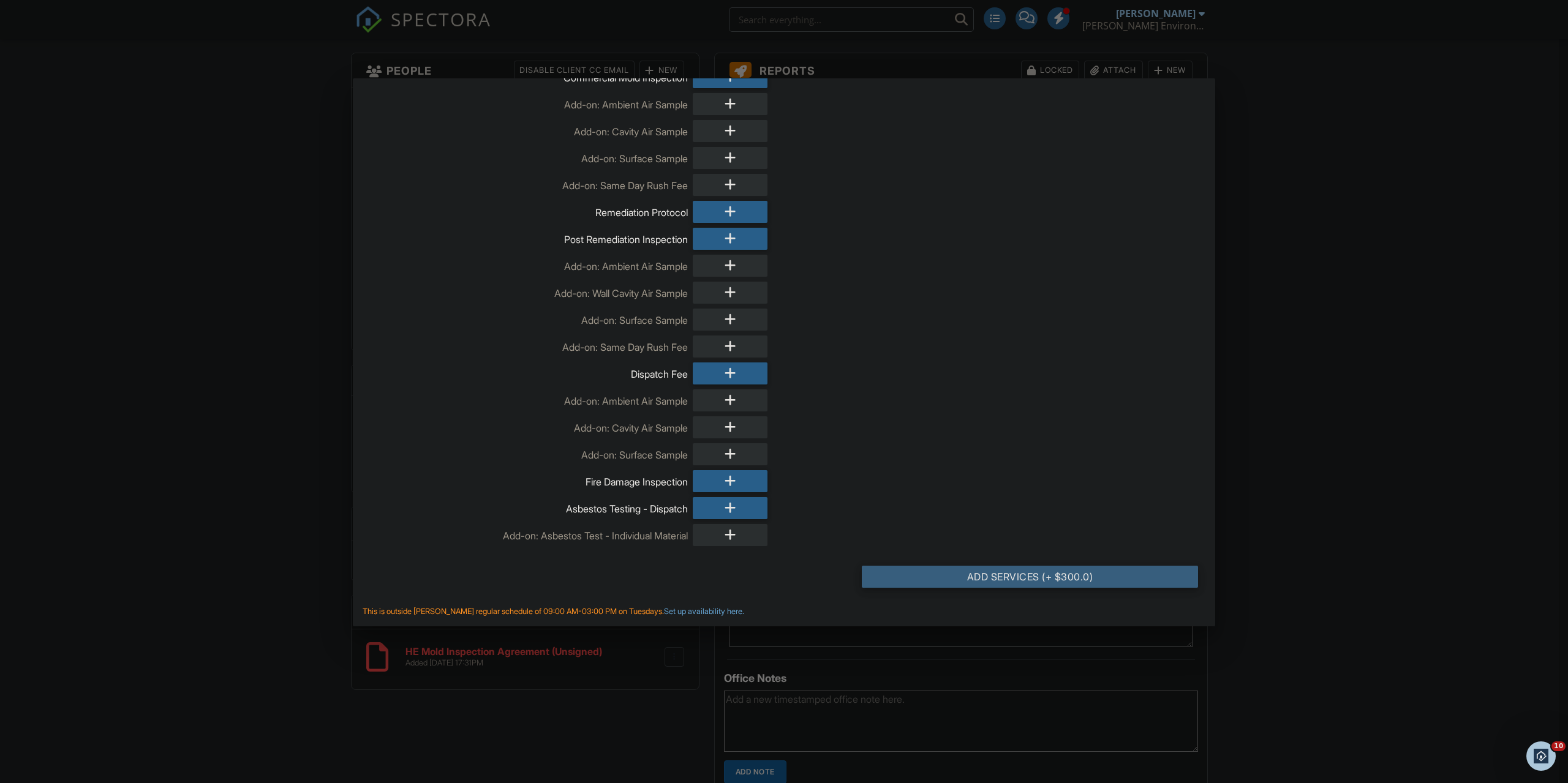
click at [987, 575] on div "Add Services (+ $300.0)" at bounding box center [1030, 576] width 336 height 22
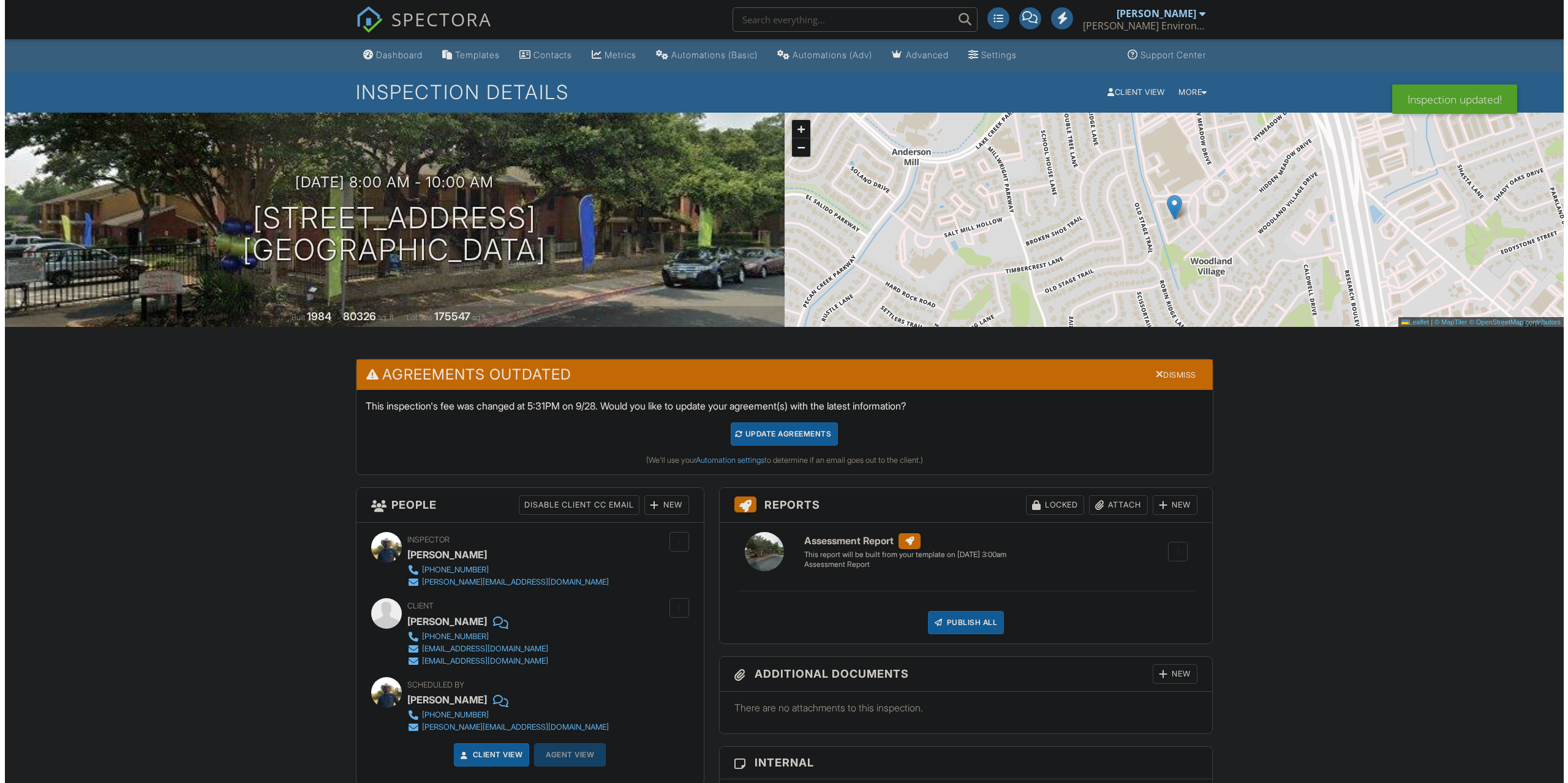
scroll to position [551, 0]
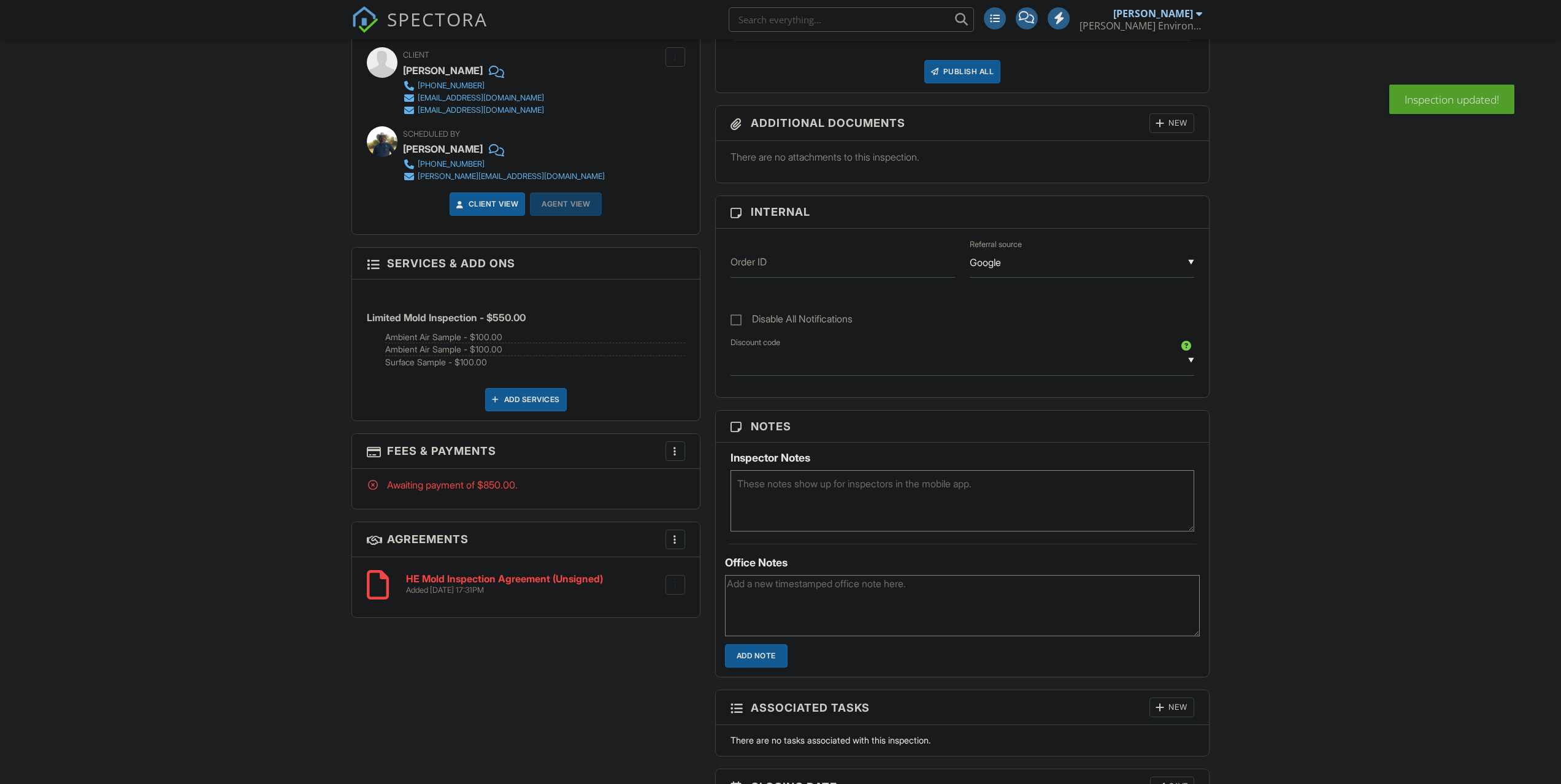
click at [673, 454] on div at bounding box center [675, 451] width 12 height 12
click at [690, 481] on li "Edit Fees & Payments" at bounding box center [737, 488] width 128 height 31
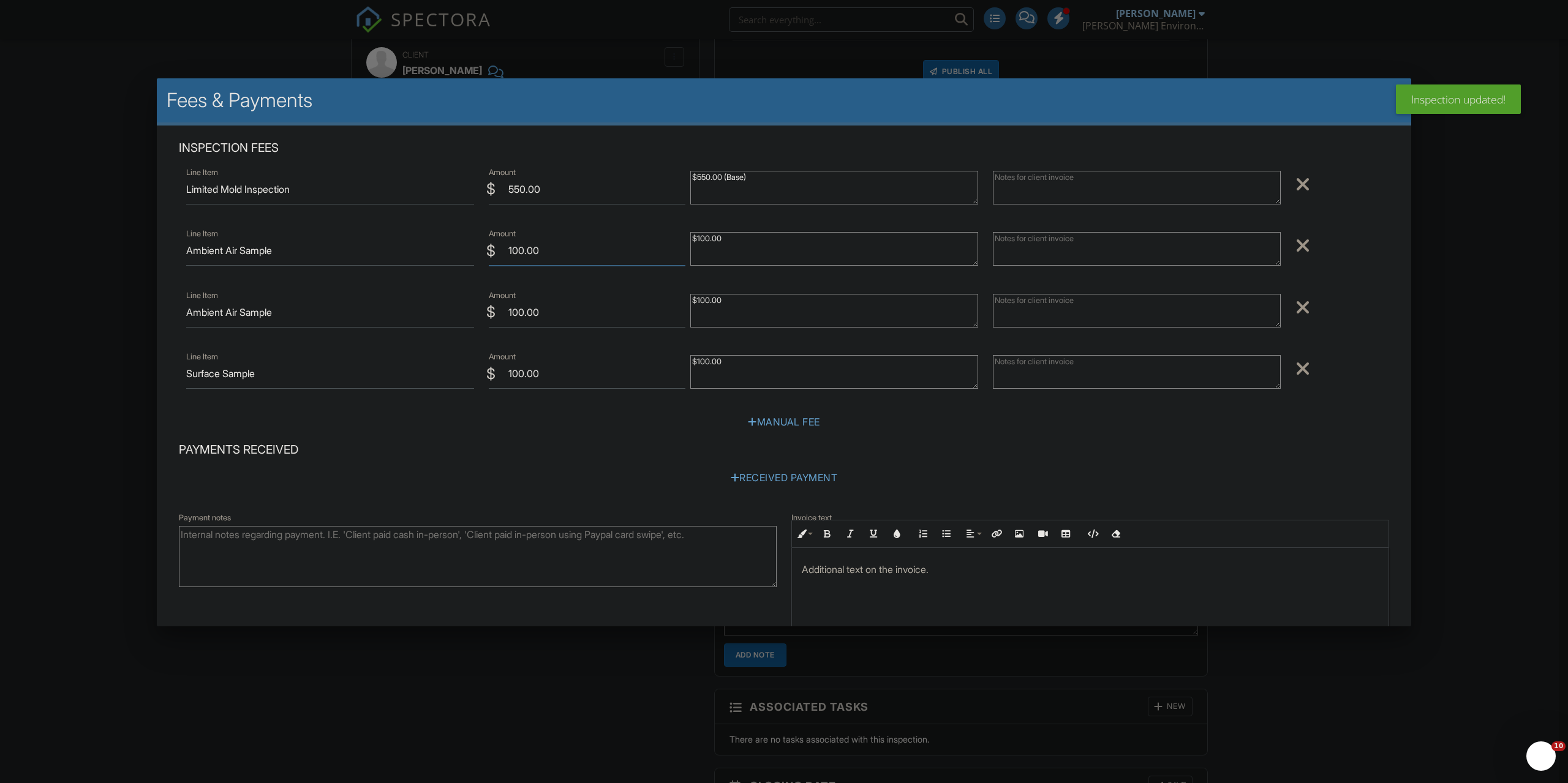
drag, startPoint x: 470, startPoint y: 255, endPoint x: 427, endPoint y: 253, distance: 43.0
click at [429, 253] on div "Line Item Ambient Air Sample $ Amount 100.00 $100.00 Remove" at bounding box center [783, 250] width 1210 height 49
type input "0"
drag, startPoint x: 223, startPoint y: 252, endPoint x: 127, endPoint y: 250, distance: 96.0
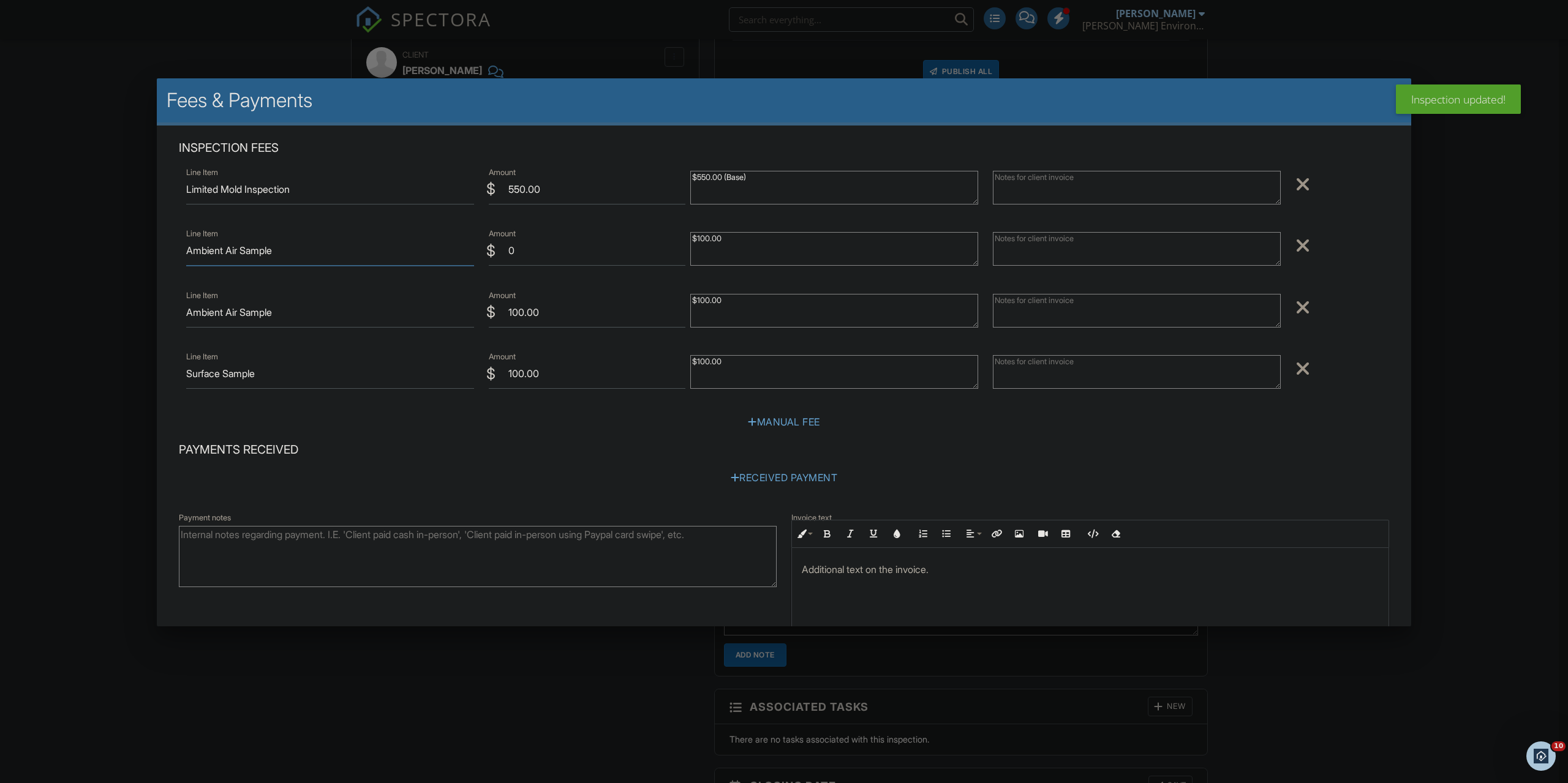
click at [127, 250] on body "SPECTORA [PERSON_NAME] [PERSON_NAME] Environmental LLC TDLR #ACO1264 Role: Insp…" at bounding box center [779, 317] width 1559 height 1737
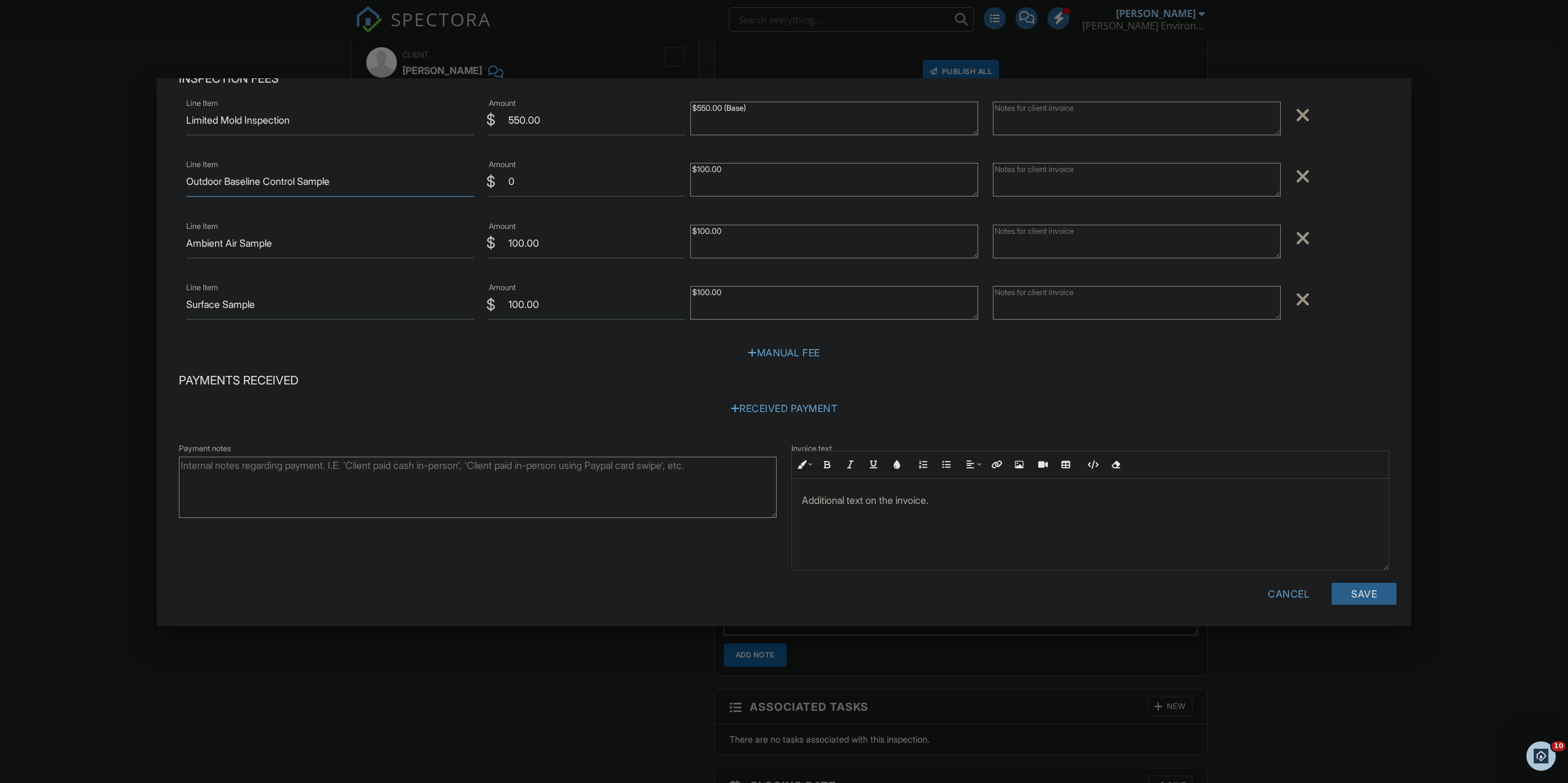
scroll to position [72, 0]
type input "Outdoor Baseline Control Sample"
click at [1334, 584] on input "Save" at bounding box center [1363, 591] width 65 height 22
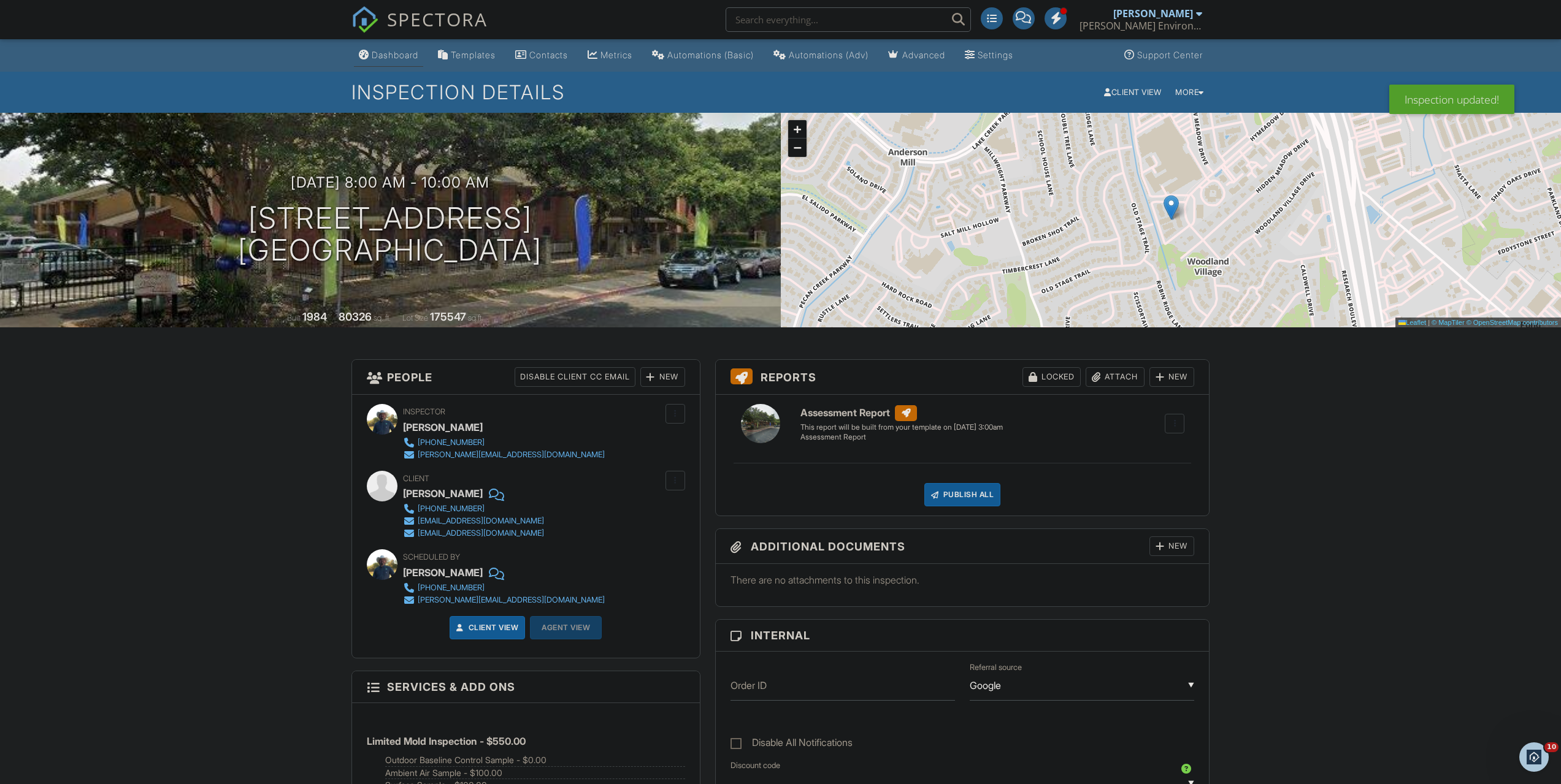
click at [393, 60] on div "Dashboard" at bounding box center [394, 55] width 47 height 11
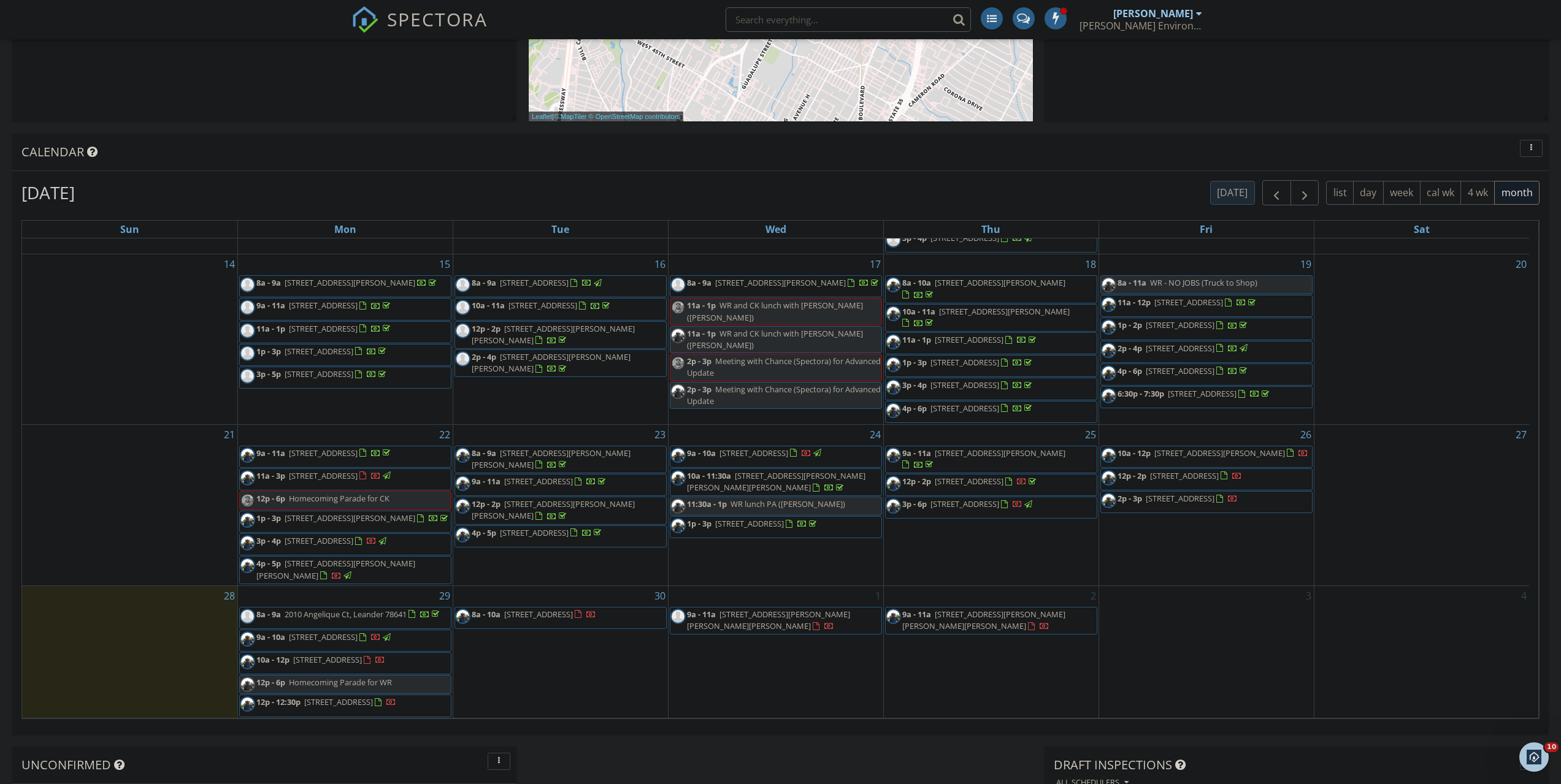
scroll to position [743, 0]
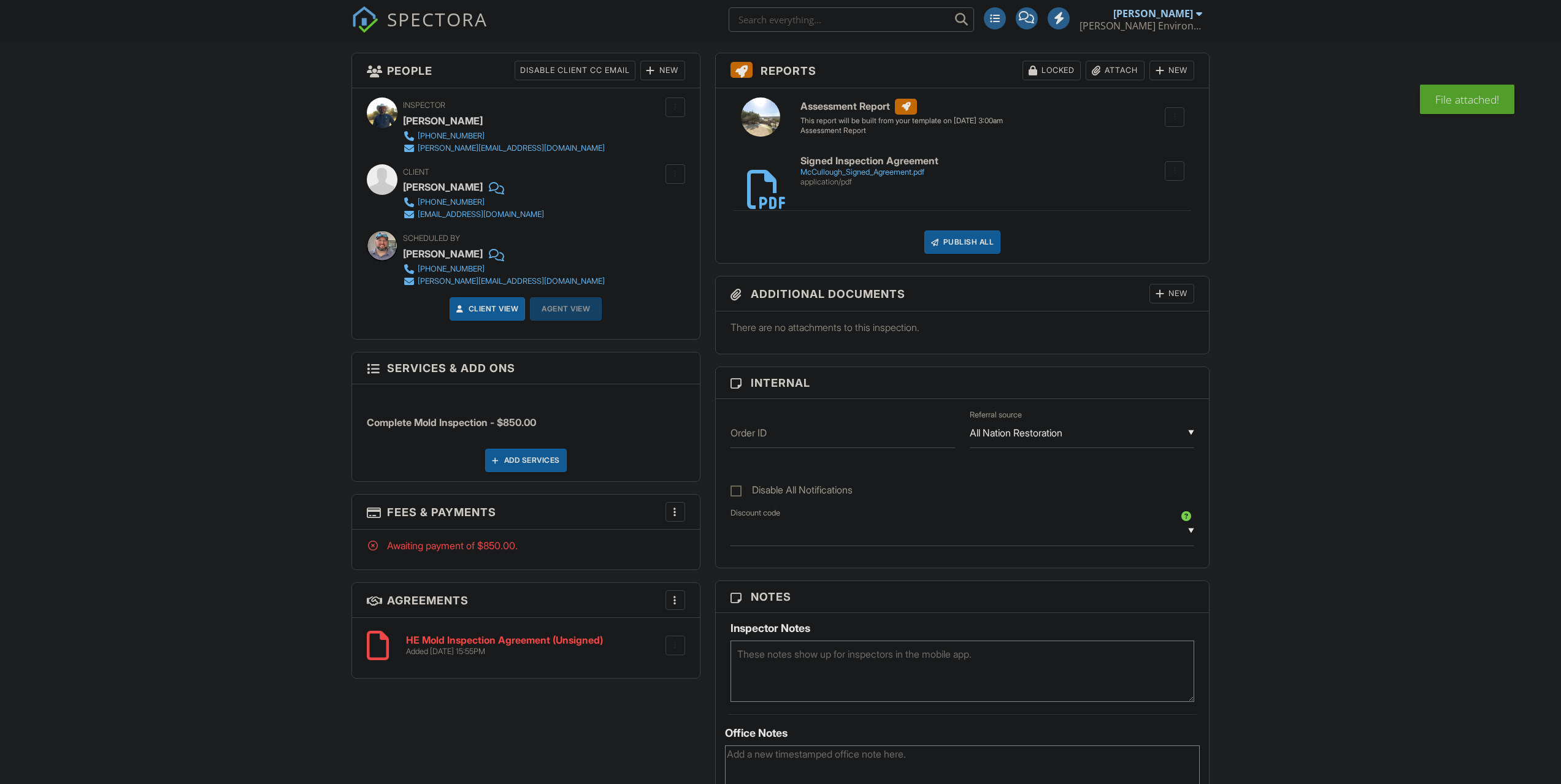
scroll to position [324, 0]
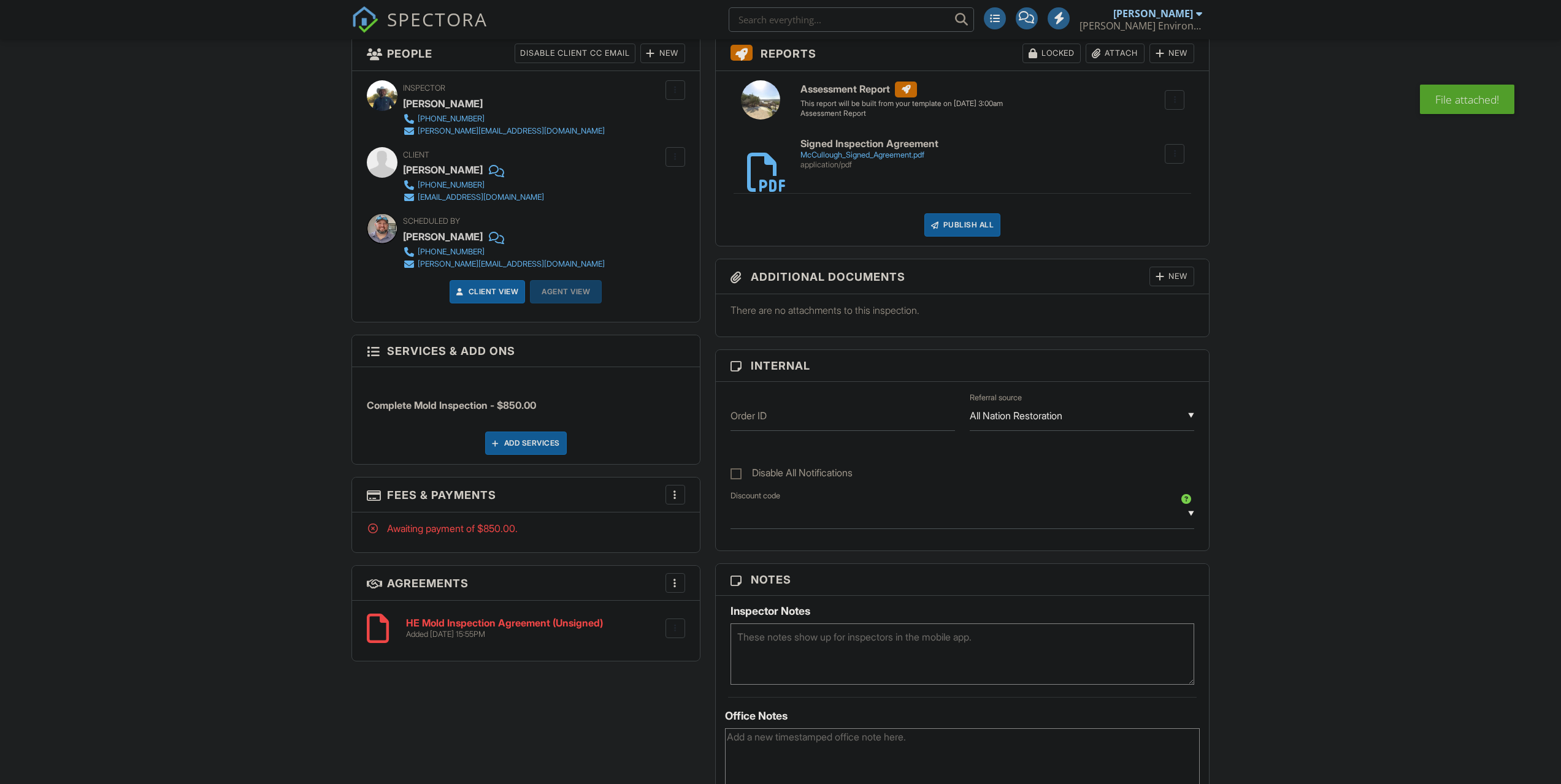
click at [675, 573] on div "More" at bounding box center [676, 583] width 20 height 20
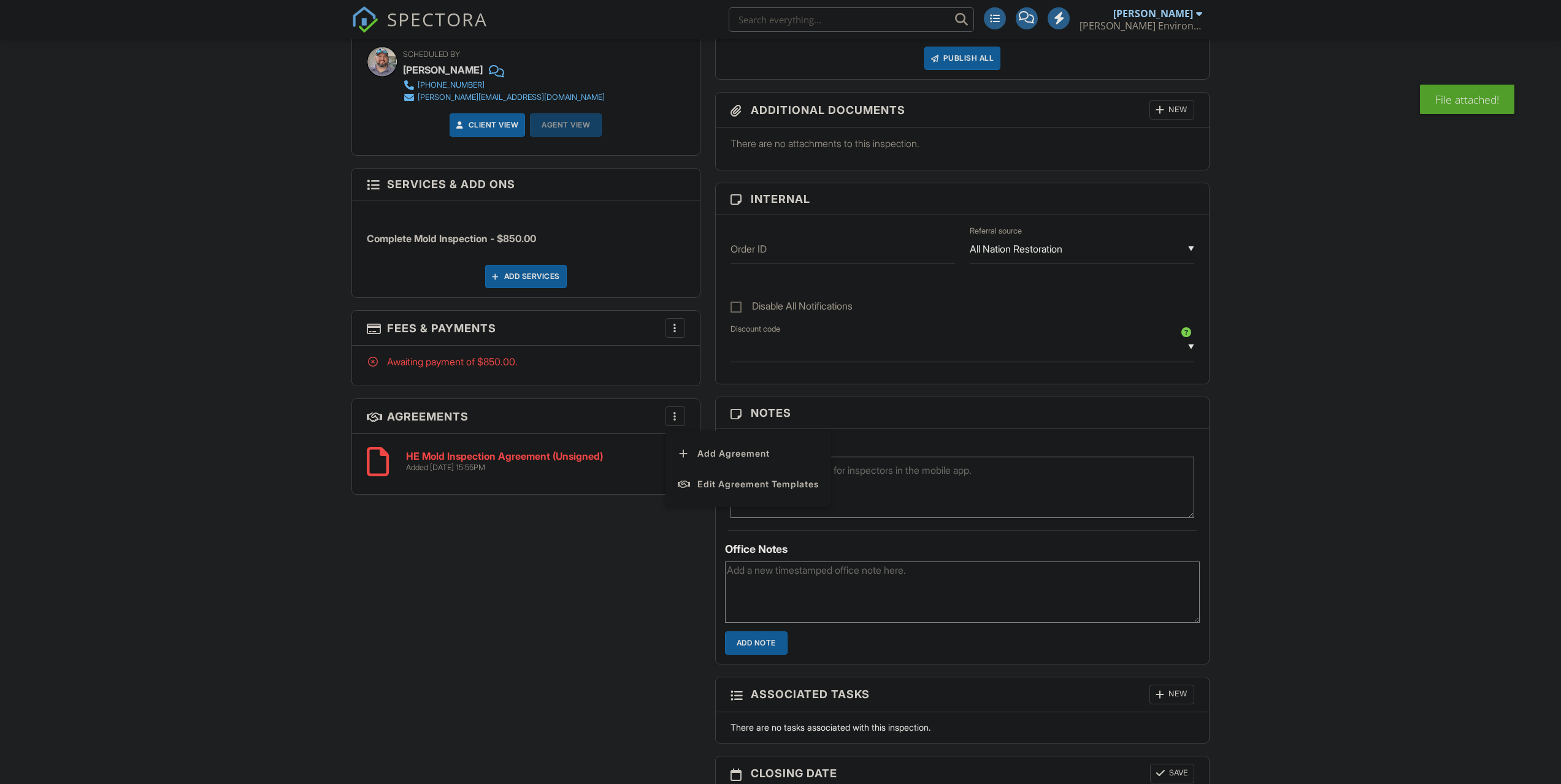
click at [675, 410] on div "More" at bounding box center [676, 416] width 20 height 20
click at [675, 462] on div at bounding box center [675, 462] width 12 height 12
click at [636, 553] on li "Delete" at bounding box center [642, 556] width 70 height 31
